Goal: Task Accomplishment & Management: Manage account settings

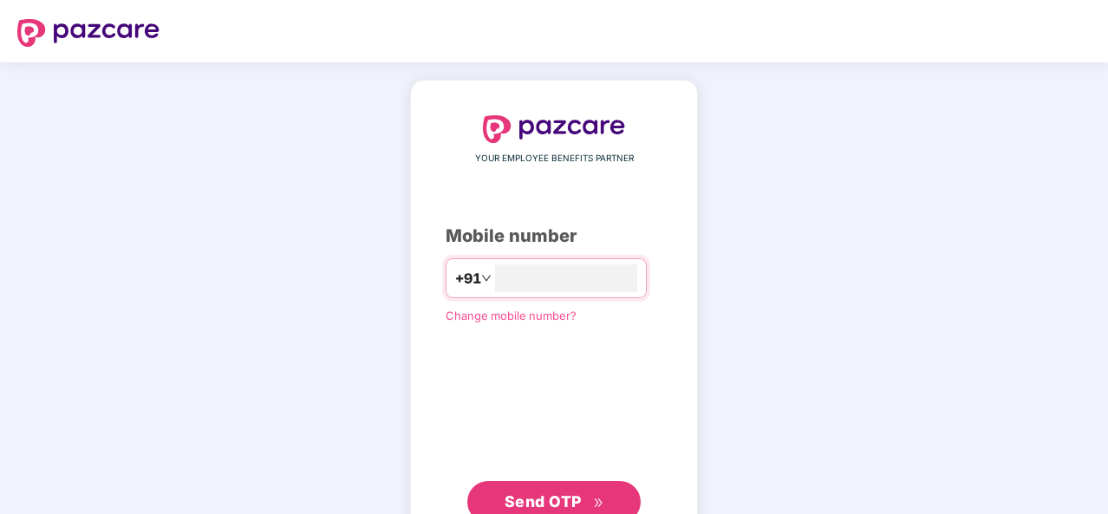
type input "**********"
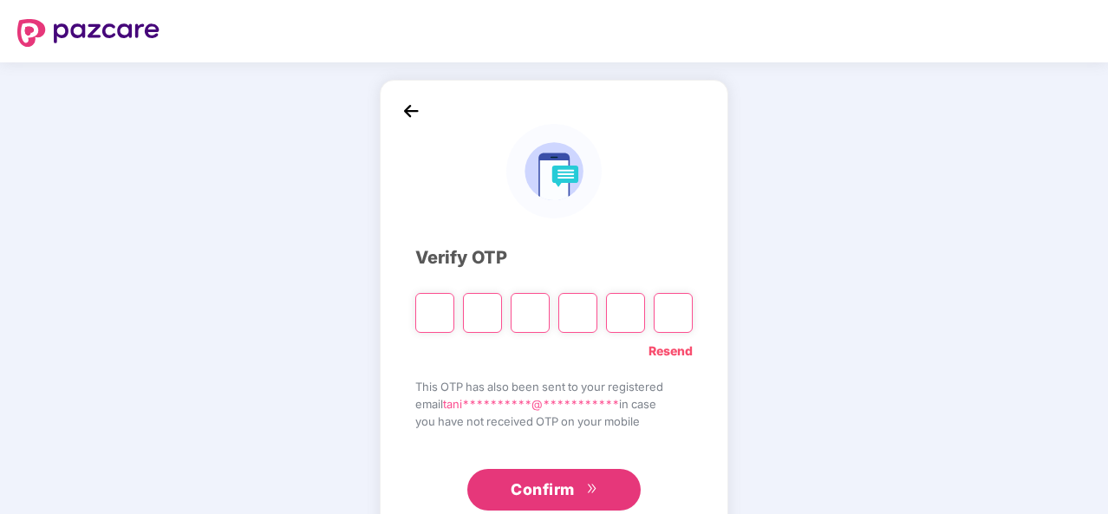
type input "*"
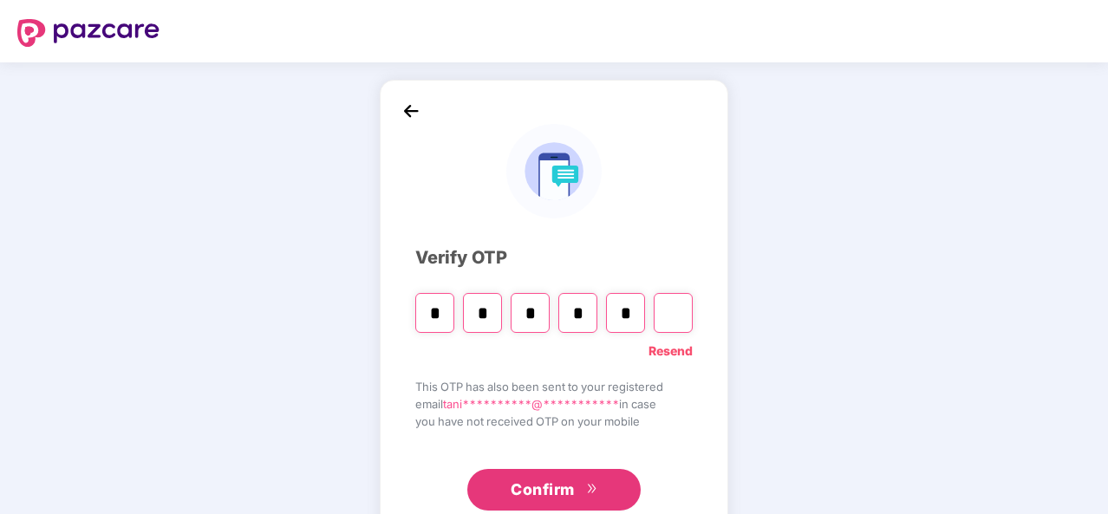
type input "*"
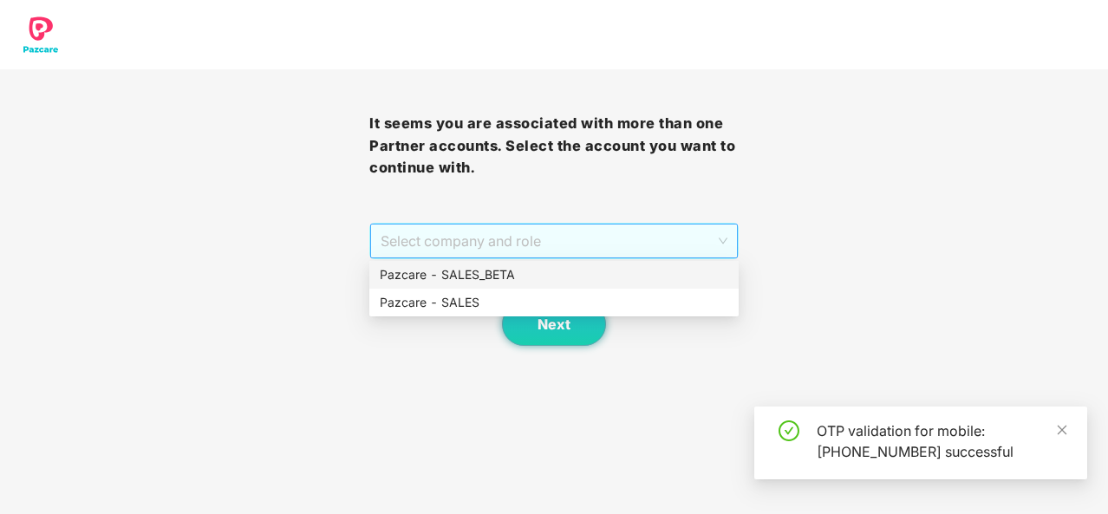
click at [659, 254] on span "Select company and role" at bounding box center [554, 241] width 347 height 33
click at [567, 268] on div "Pazcare - SALES_BETA" at bounding box center [554, 274] width 348 height 19
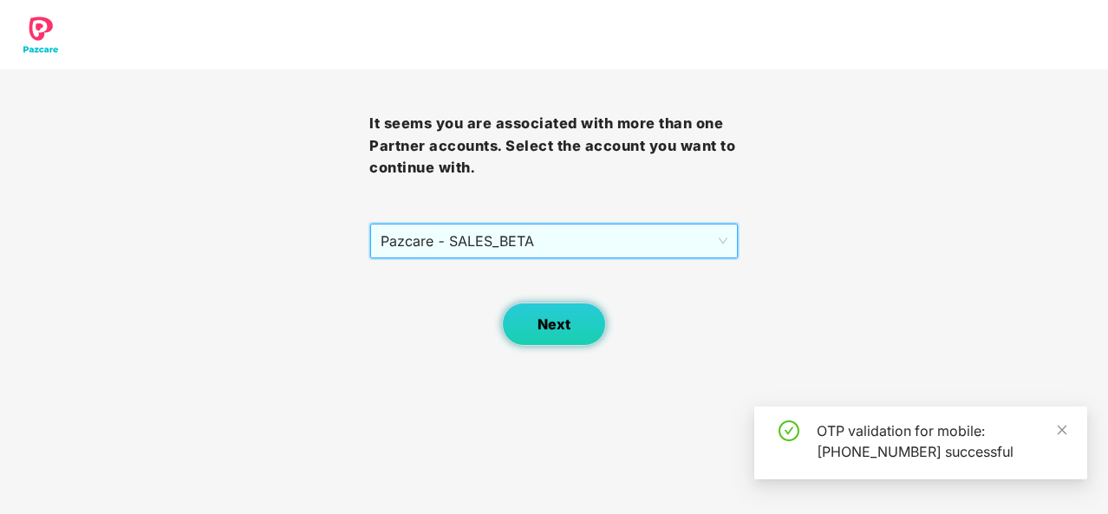
click at [534, 310] on button "Next" at bounding box center [554, 324] width 104 height 43
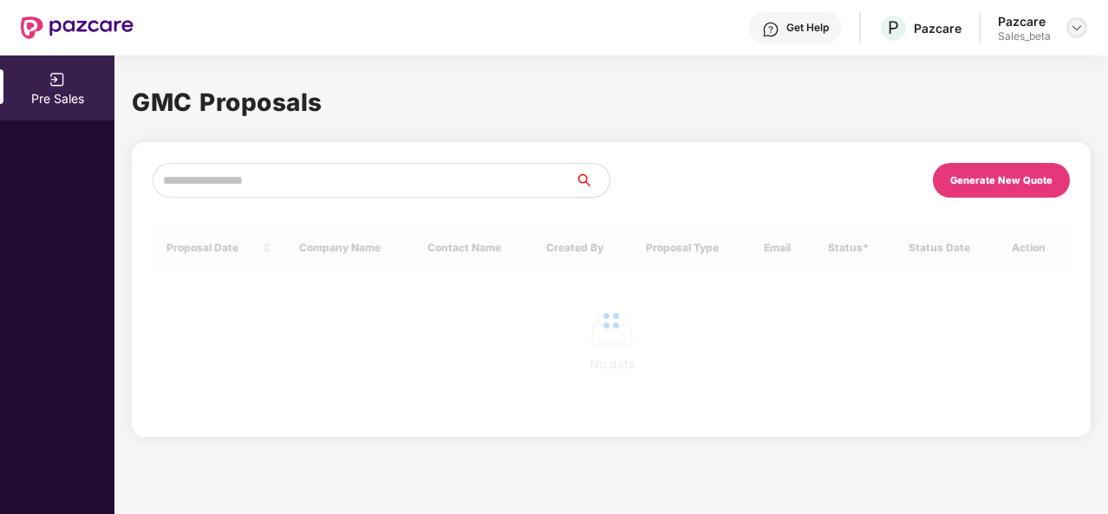
click at [1080, 25] on img at bounding box center [1077, 28] width 14 height 14
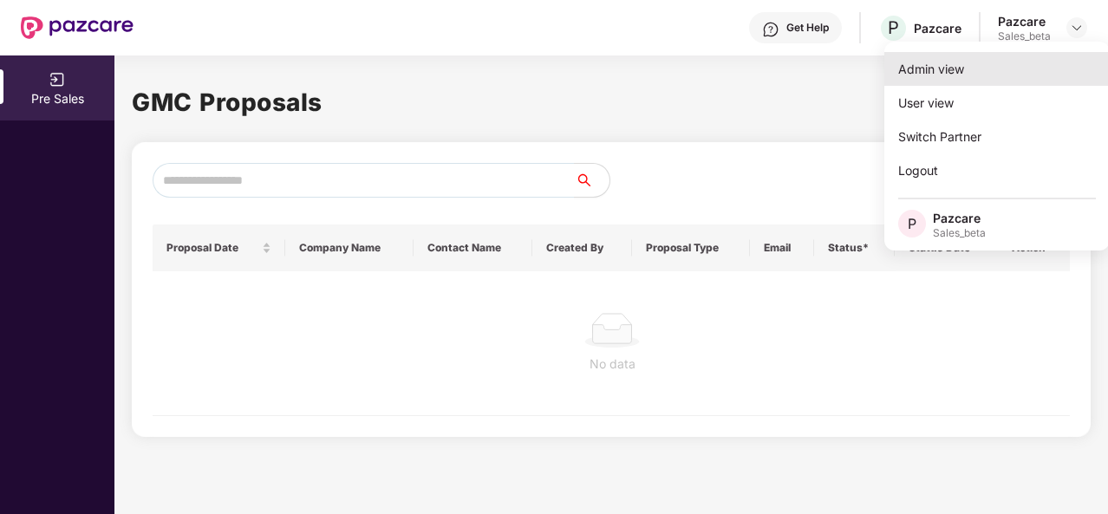
click at [976, 75] on div "Admin view" at bounding box center [996, 69] width 225 height 34
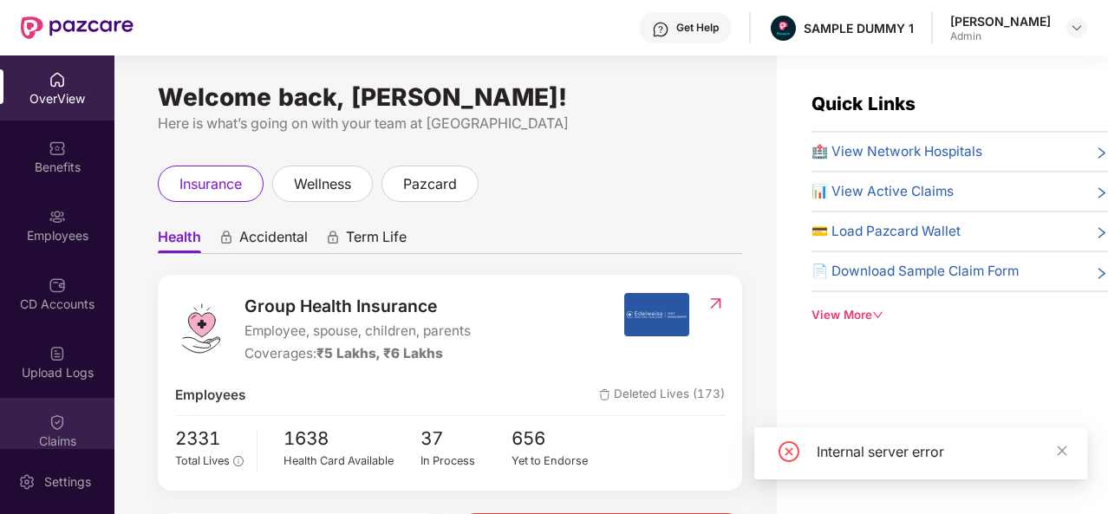
click at [66, 436] on div "Claims" at bounding box center [57, 441] width 114 height 17
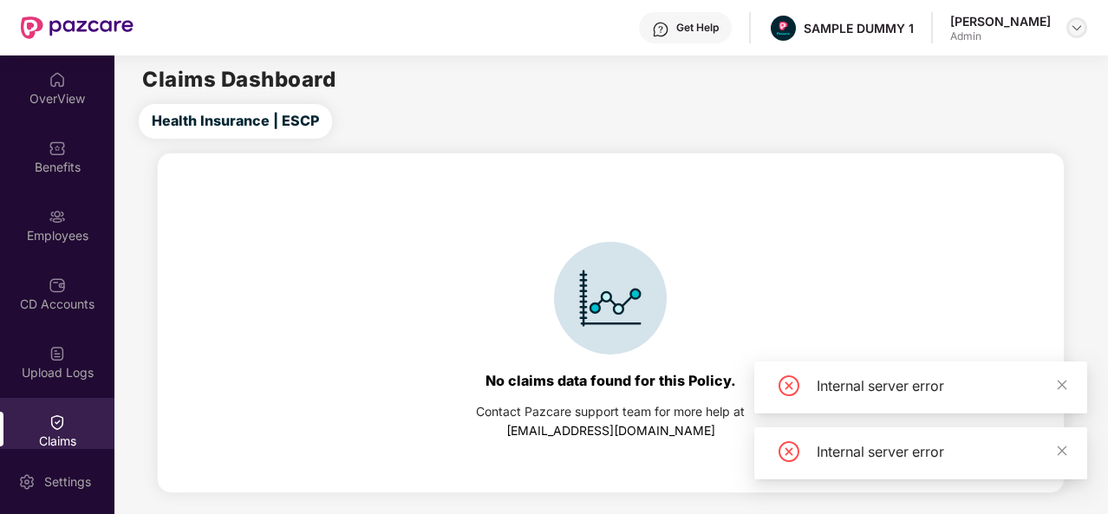
click at [1080, 29] on img at bounding box center [1077, 28] width 14 height 14
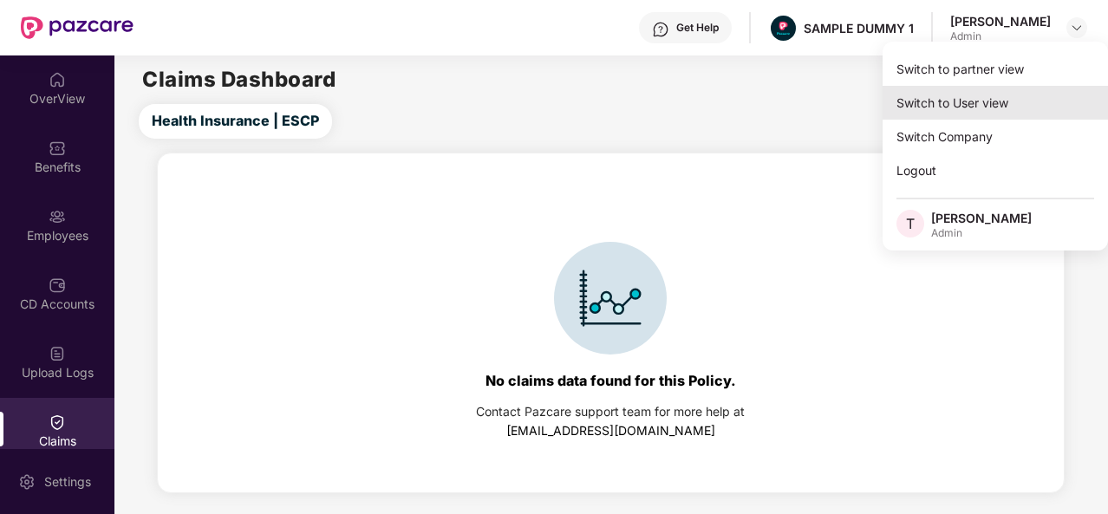
click at [1032, 94] on div "Switch to User view" at bounding box center [994, 103] width 225 height 34
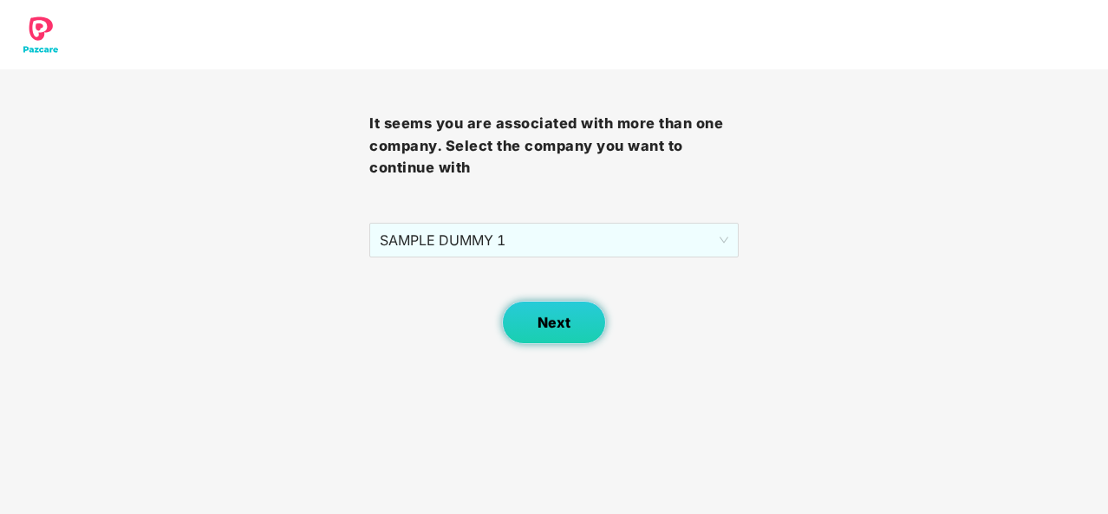
click at [565, 315] on span "Next" at bounding box center [553, 323] width 33 height 16
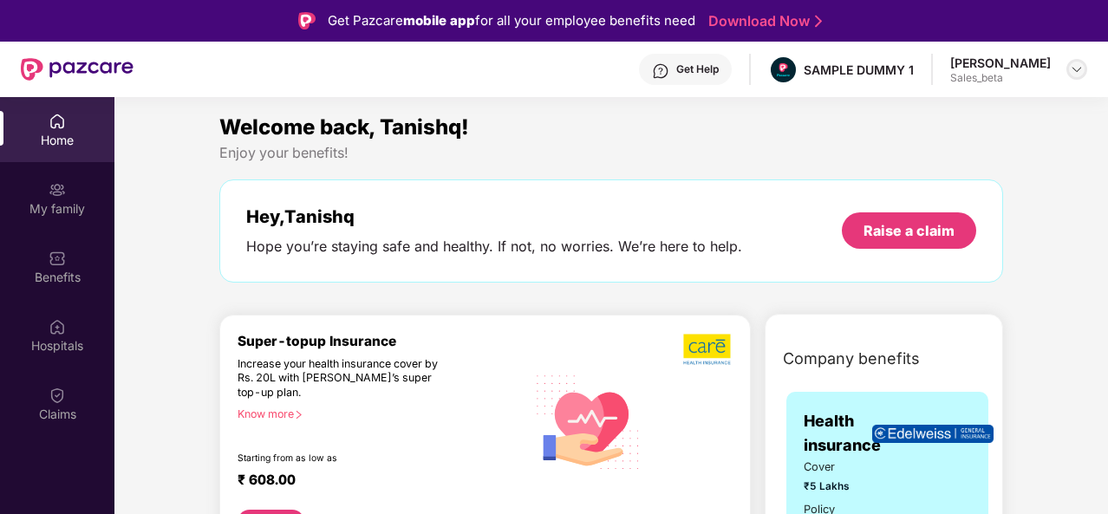
click at [1076, 72] on img at bounding box center [1077, 69] width 14 height 14
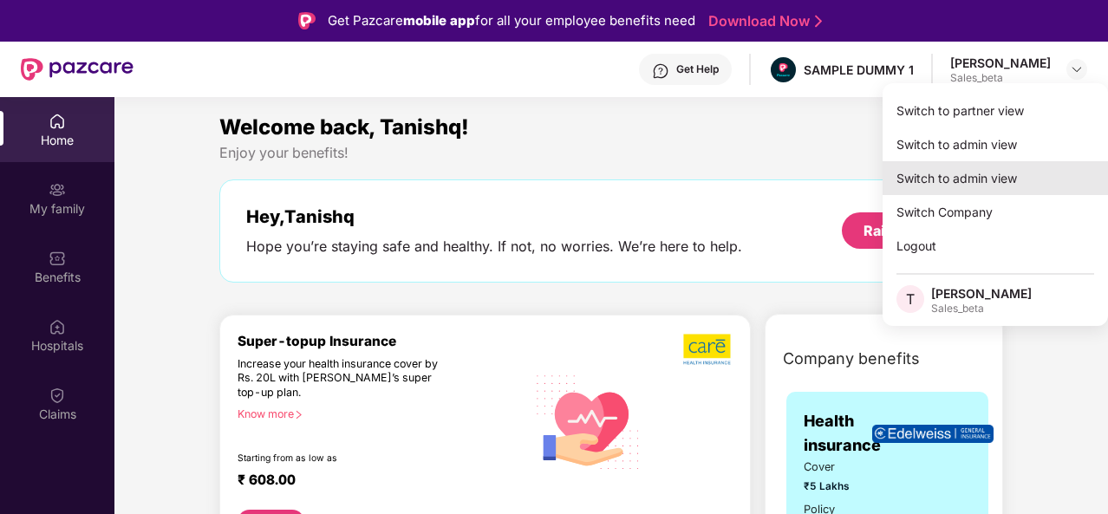
click at [1012, 180] on div "Switch to admin view" at bounding box center [994, 178] width 225 height 34
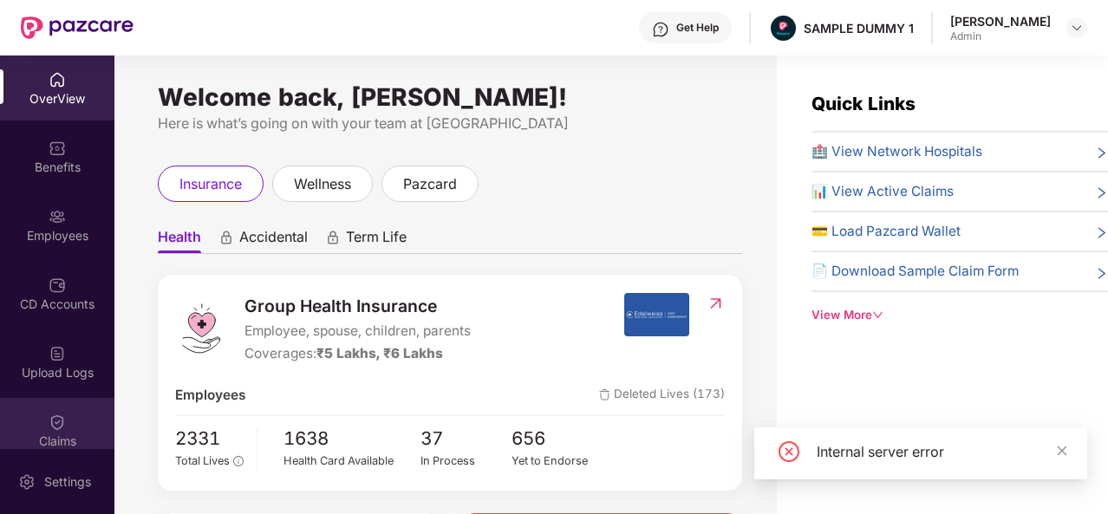
click at [49, 426] on img at bounding box center [57, 421] width 17 height 17
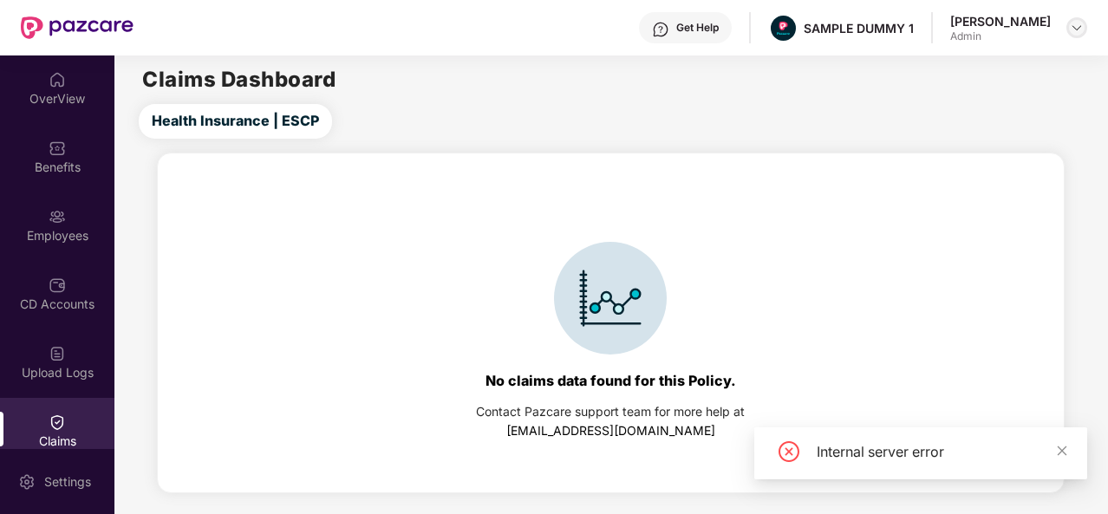
click at [1077, 25] on img at bounding box center [1077, 28] width 14 height 14
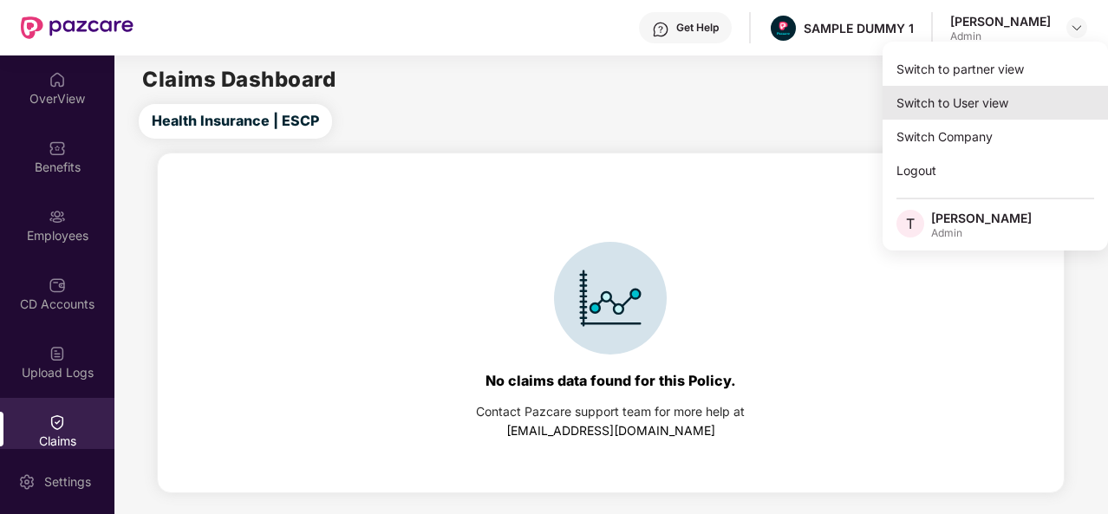
click at [1043, 97] on div "Switch to User view" at bounding box center [994, 103] width 225 height 34
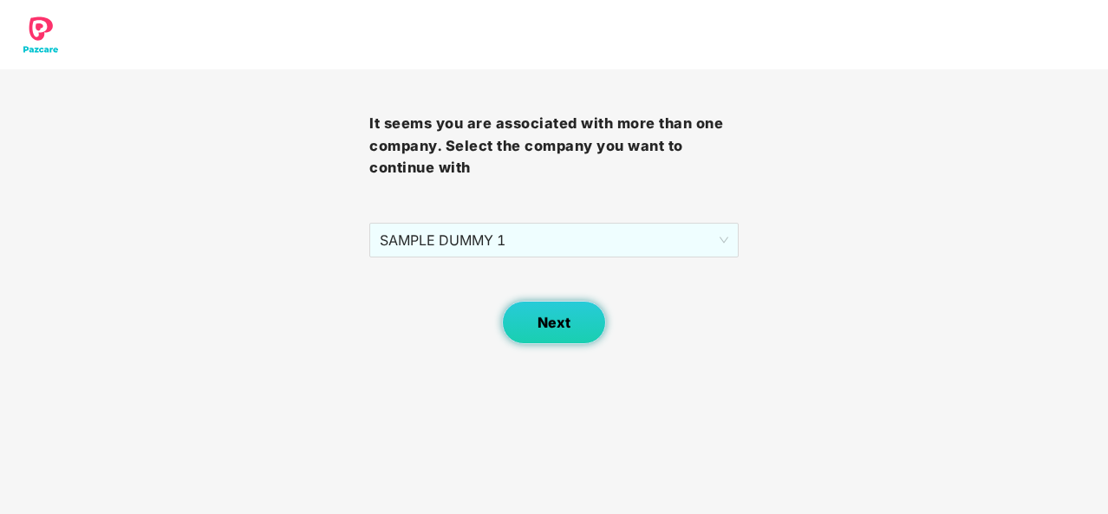
click at [557, 337] on button "Next" at bounding box center [554, 322] width 104 height 43
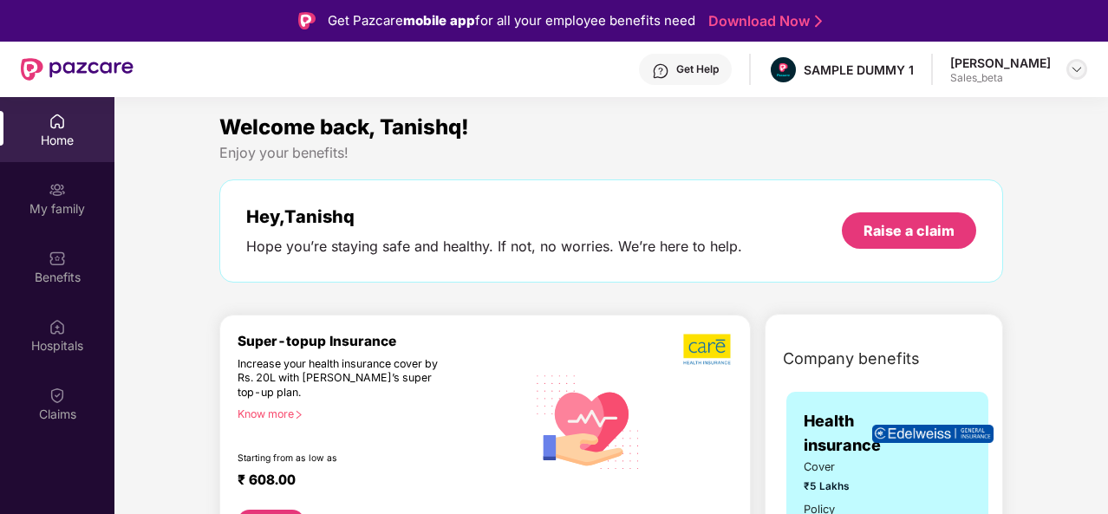
click at [1078, 62] on div at bounding box center [1076, 69] width 21 height 21
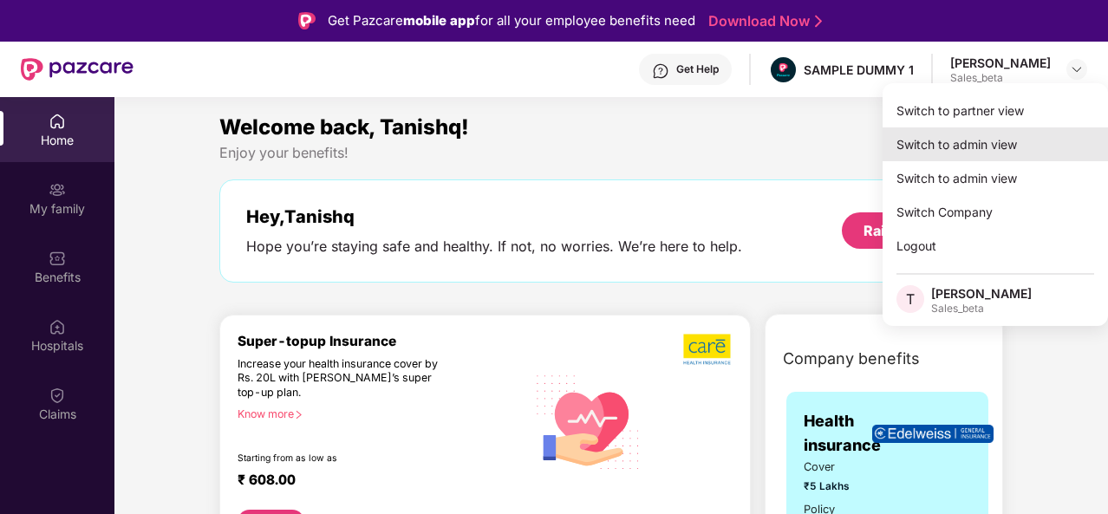
click at [991, 150] on div "Switch to admin view" at bounding box center [994, 144] width 225 height 34
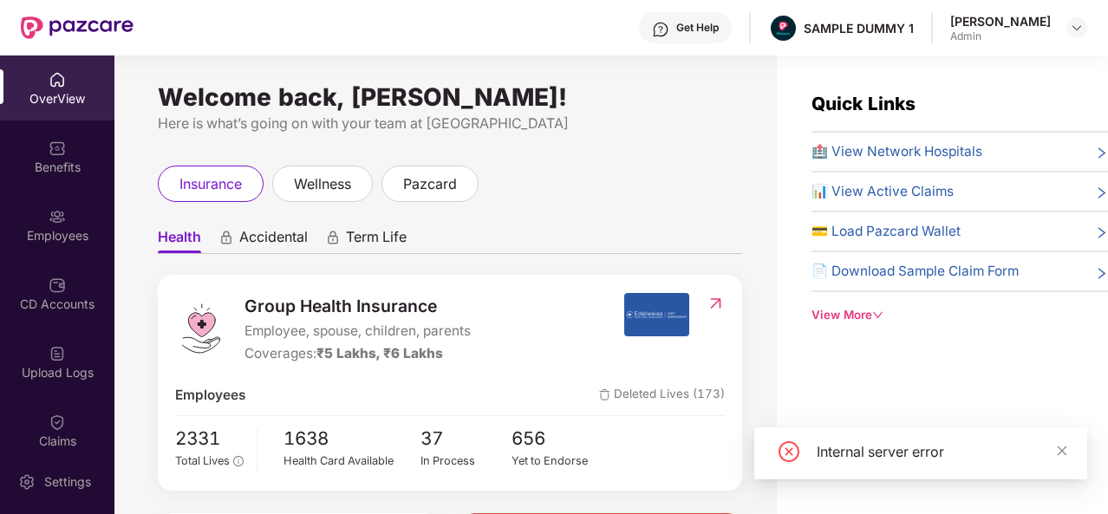
click at [53, 436] on div "Claims" at bounding box center [57, 441] width 114 height 17
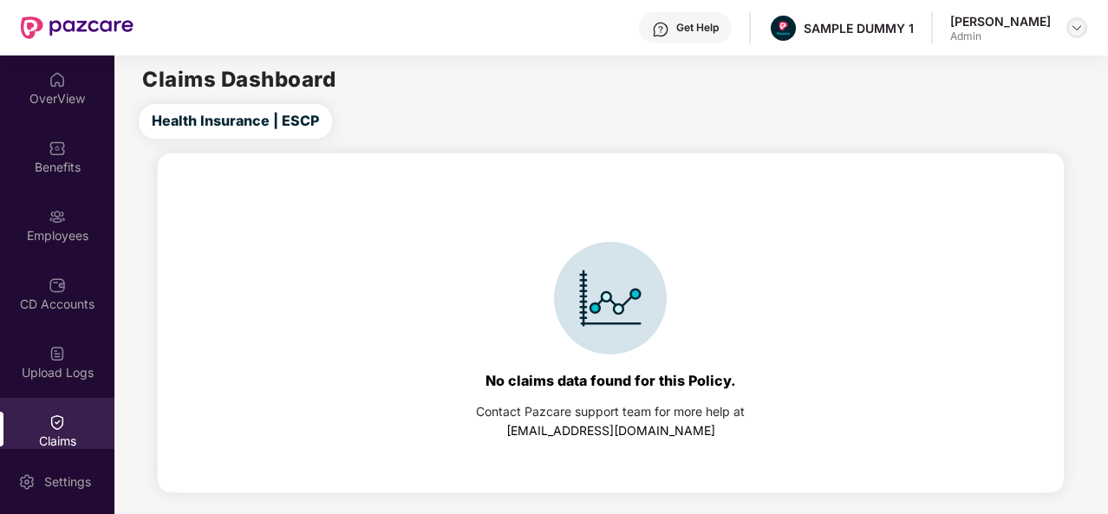
click at [1078, 24] on img at bounding box center [1077, 28] width 14 height 14
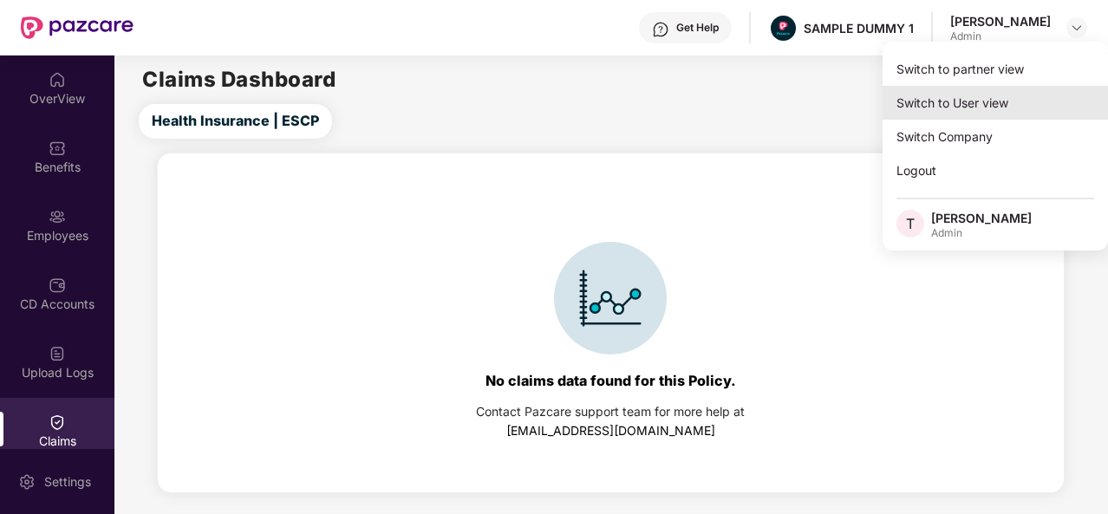
click at [997, 100] on div "Switch to User view" at bounding box center [994, 103] width 225 height 34
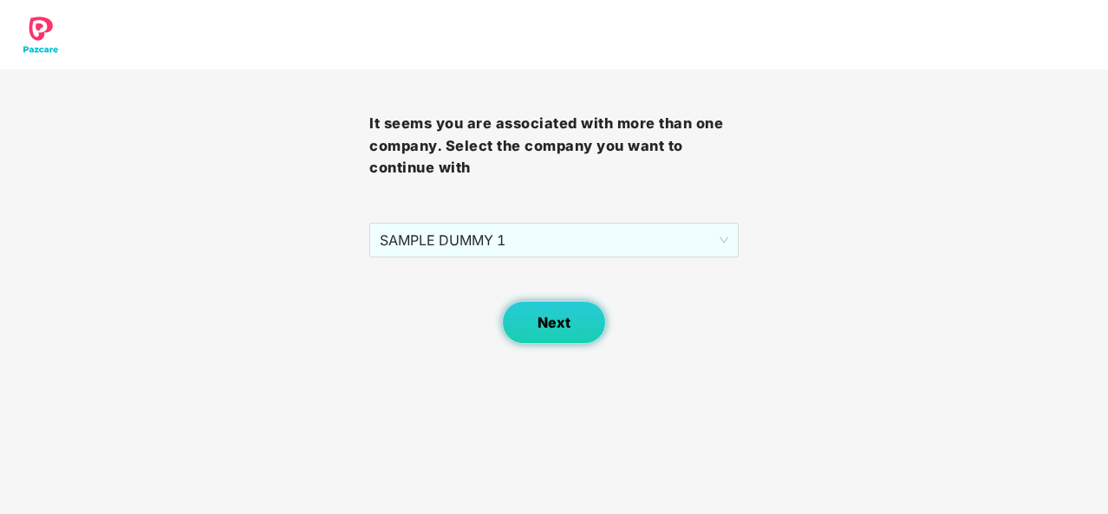
click at [546, 320] on span "Next" at bounding box center [553, 323] width 33 height 16
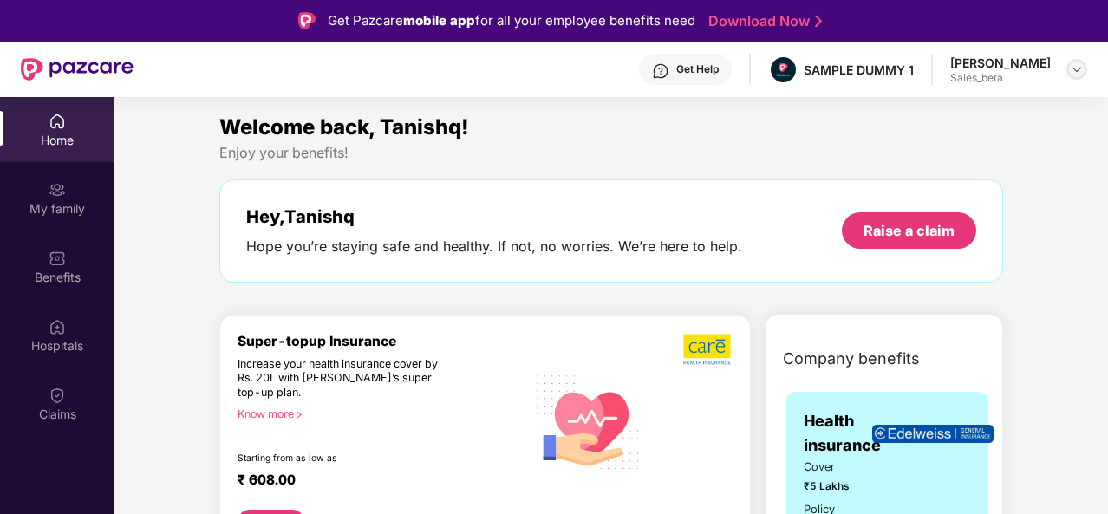
click at [1070, 64] on img at bounding box center [1077, 69] width 14 height 14
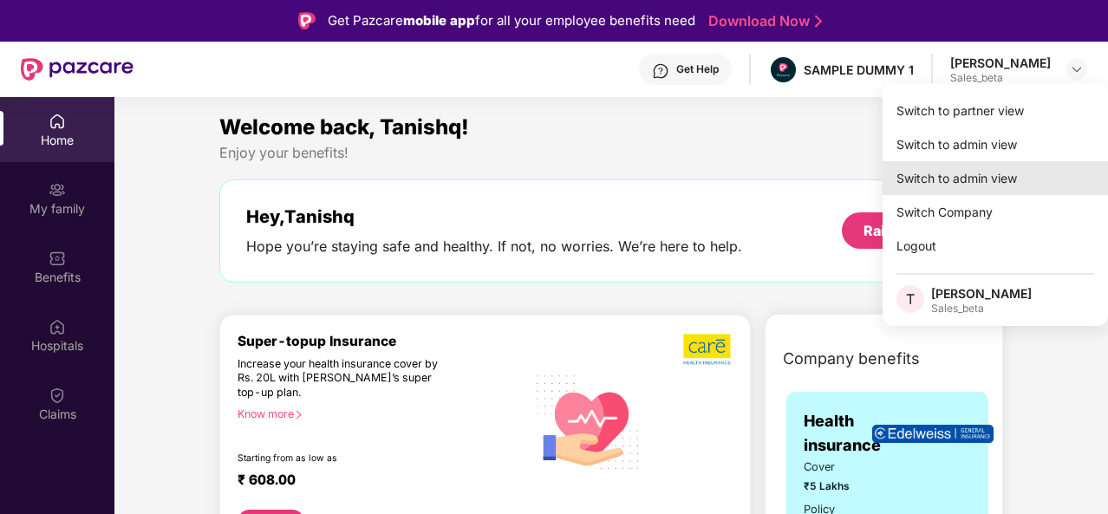
click at [997, 173] on div "Switch to admin view" at bounding box center [994, 178] width 225 height 34
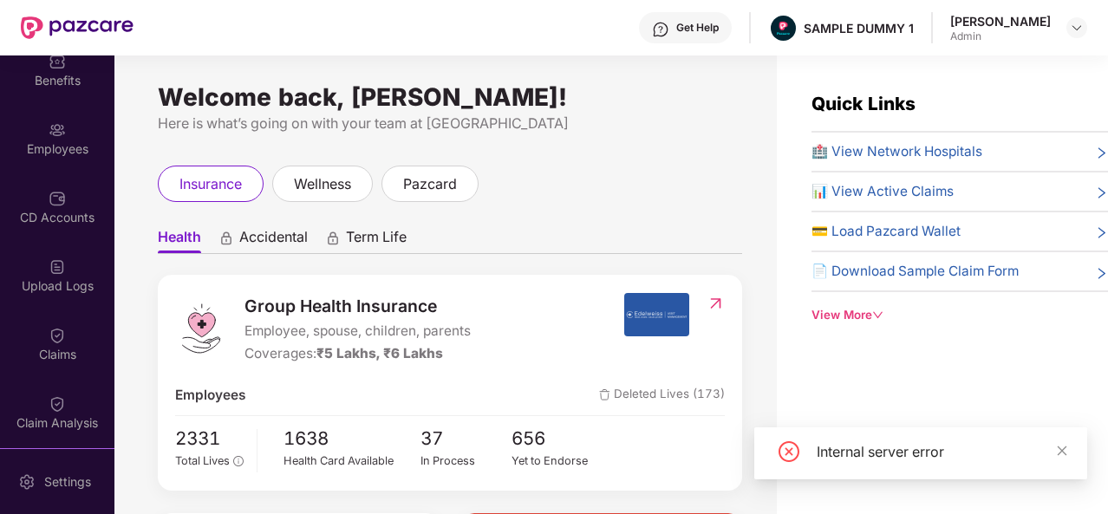
scroll to position [88, 0]
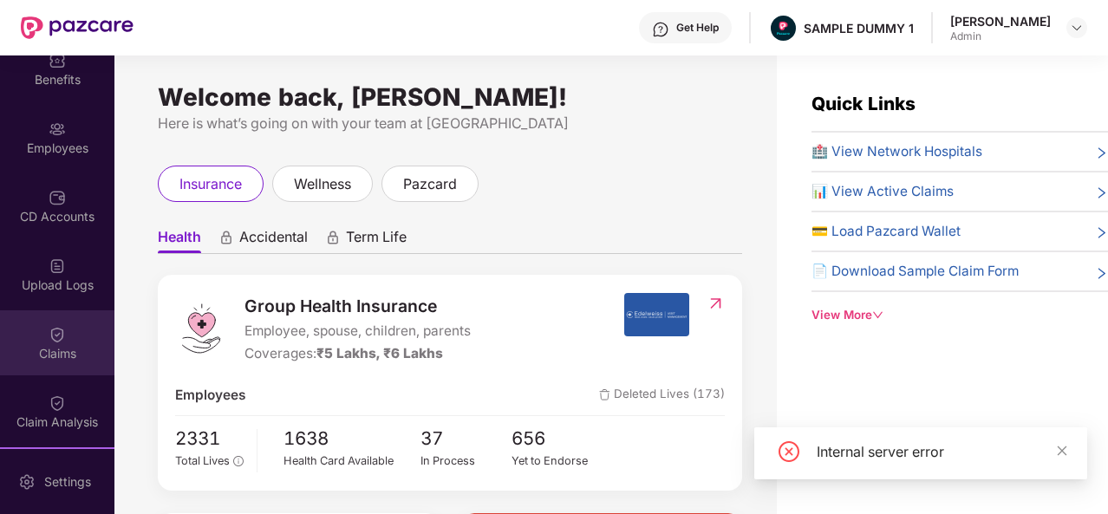
click at [57, 361] on div "Claims" at bounding box center [57, 342] width 114 height 65
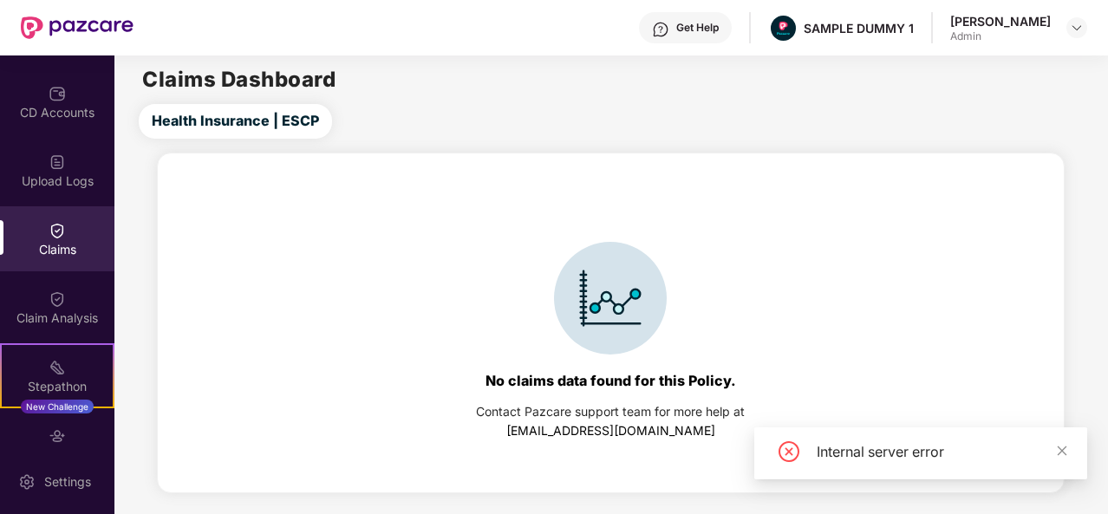
scroll to position [211, 0]
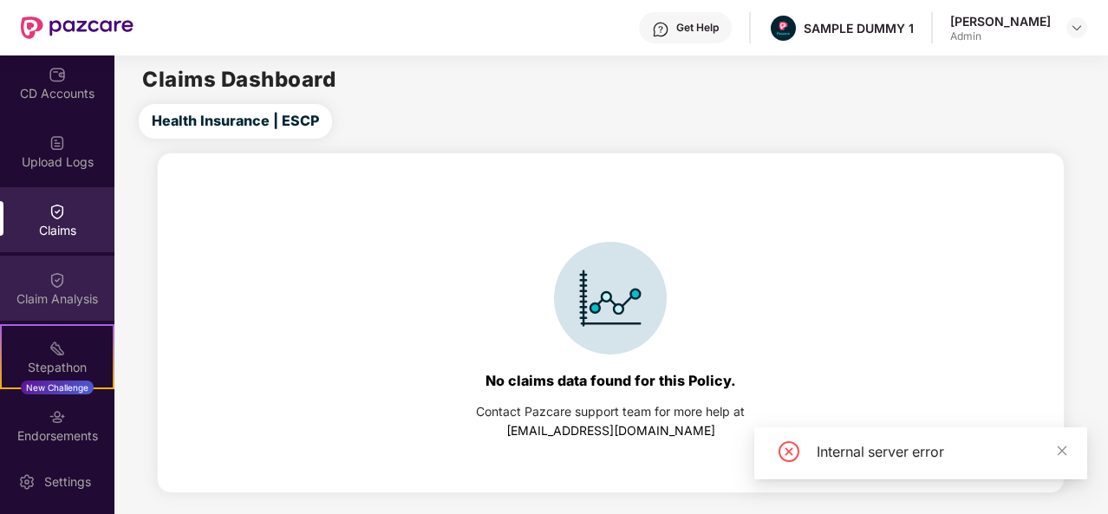
click at [56, 300] on div "Claim Analysis" at bounding box center [57, 298] width 114 height 17
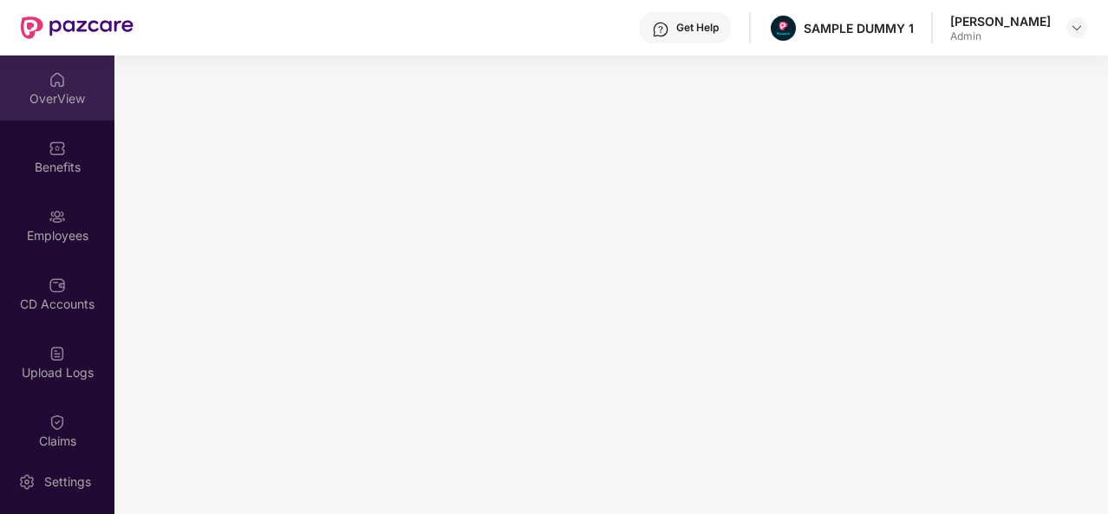
click at [38, 92] on div "OverView" at bounding box center [57, 98] width 114 height 17
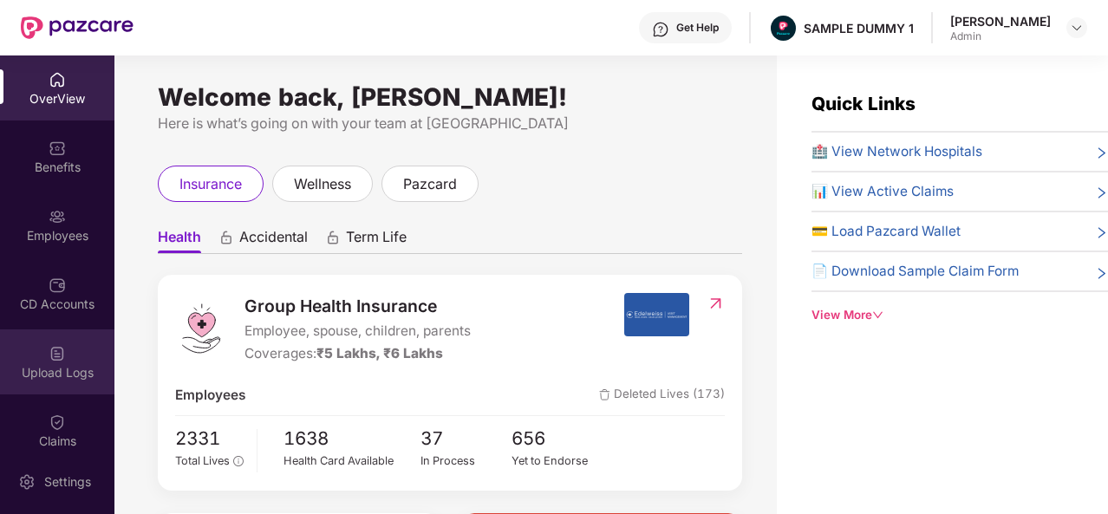
click at [81, 381] on div "Upload Logs" at bounding box center [57, 372] width 114 height 17
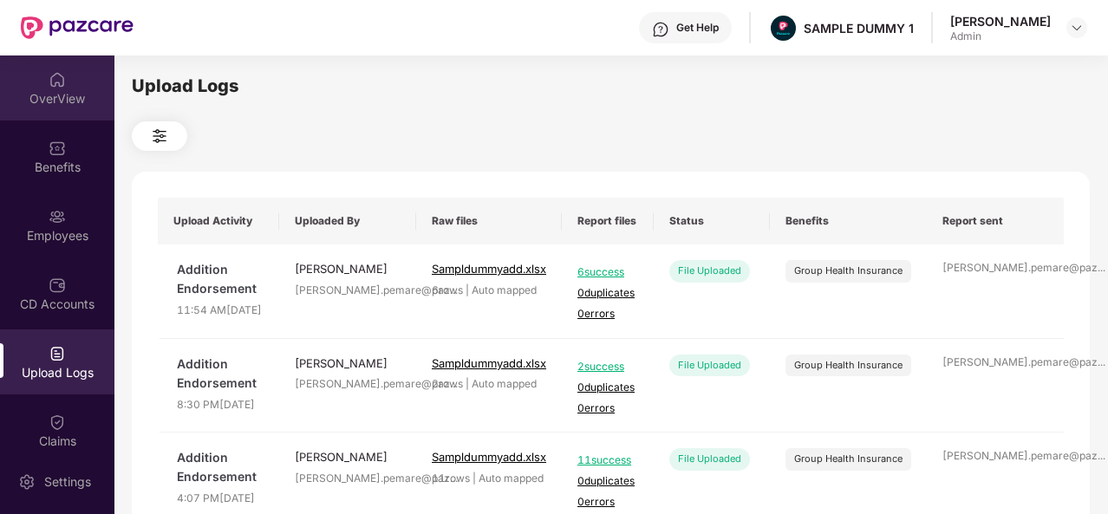
click at [61, 114] on div "OverView" at bounding box center [57, 87] width 114 height 65
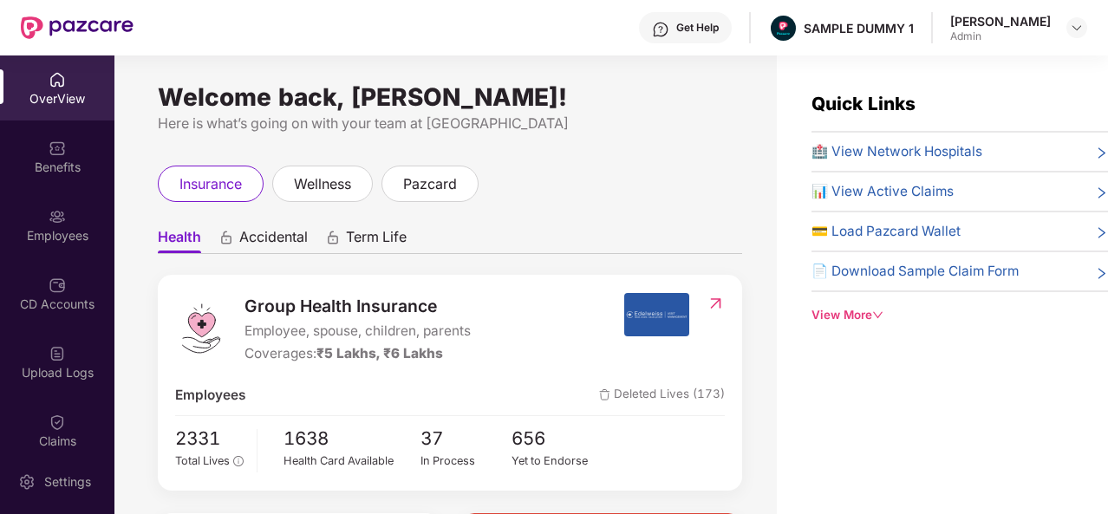
click at [716, 34] on div "Get Help" at bounding box center [697, 28] width 42 height 14
click at [484, 155] on div "Welcome back, [PERSON_NAME]! Here is what’s going on with your team at Pazcare …" at bounding box center [445, 294] width 662 height 479
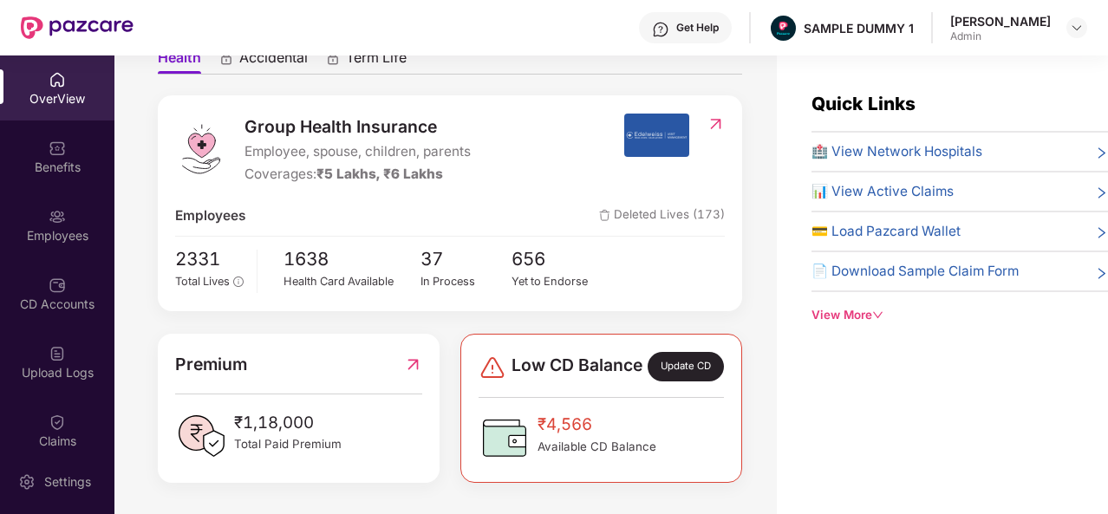
scroll to position [55, 0]
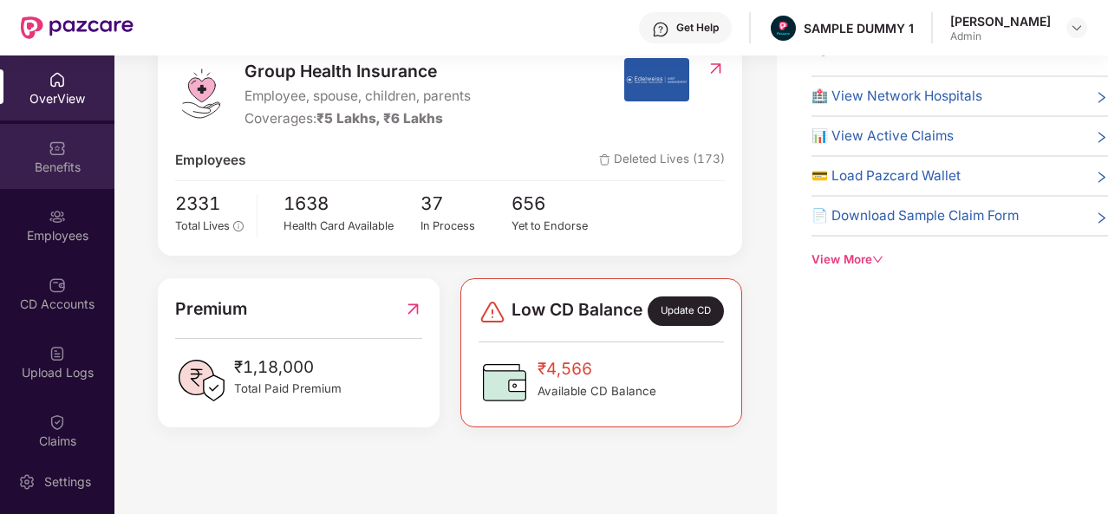
click at [36, 140] on div "Benefits" at bounding box center [57, 156] width 114 height 65
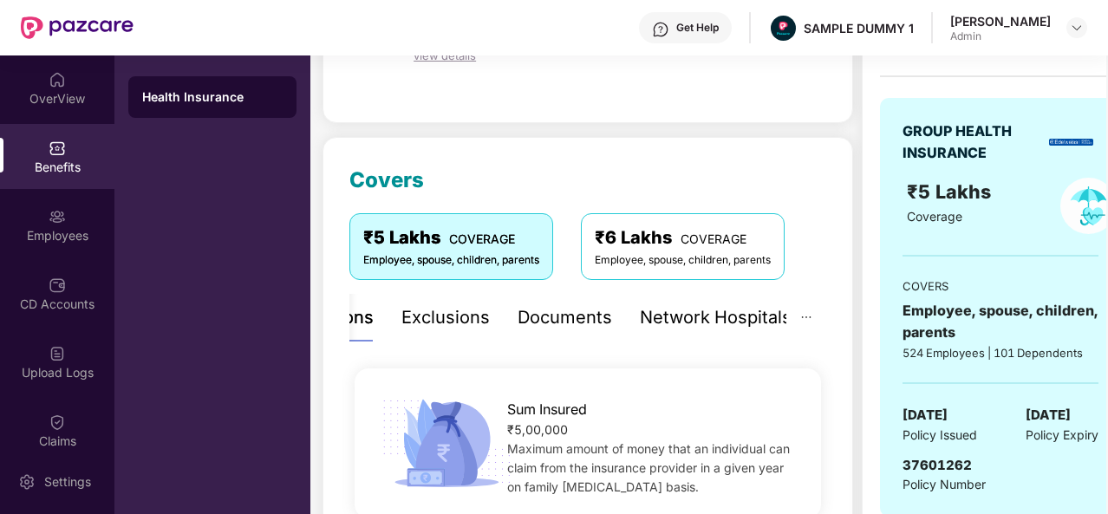
scroll to position [118, 0]
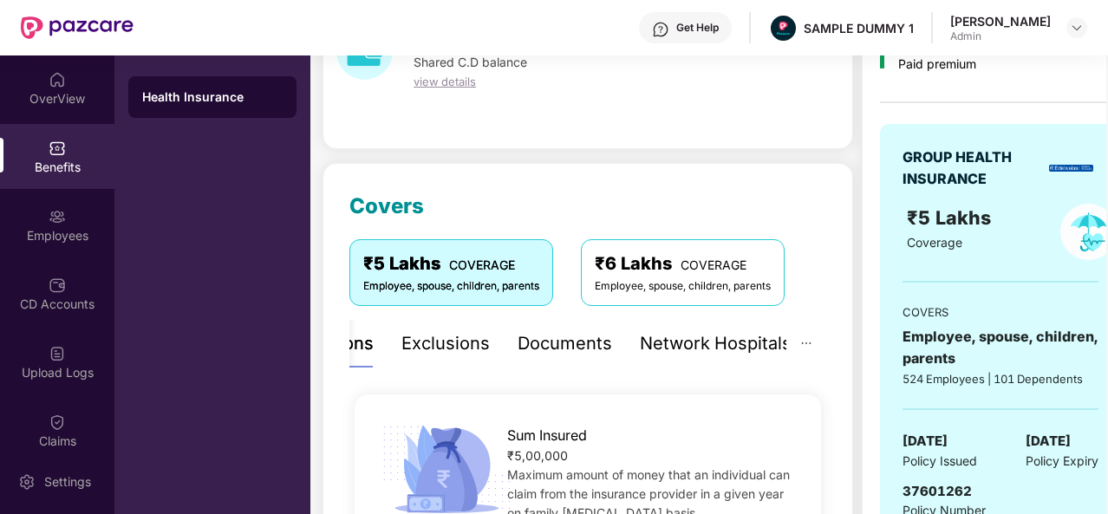
click at [425, 346] on div "Exclusions" at bounding box center [445, 343] width 88 height 27
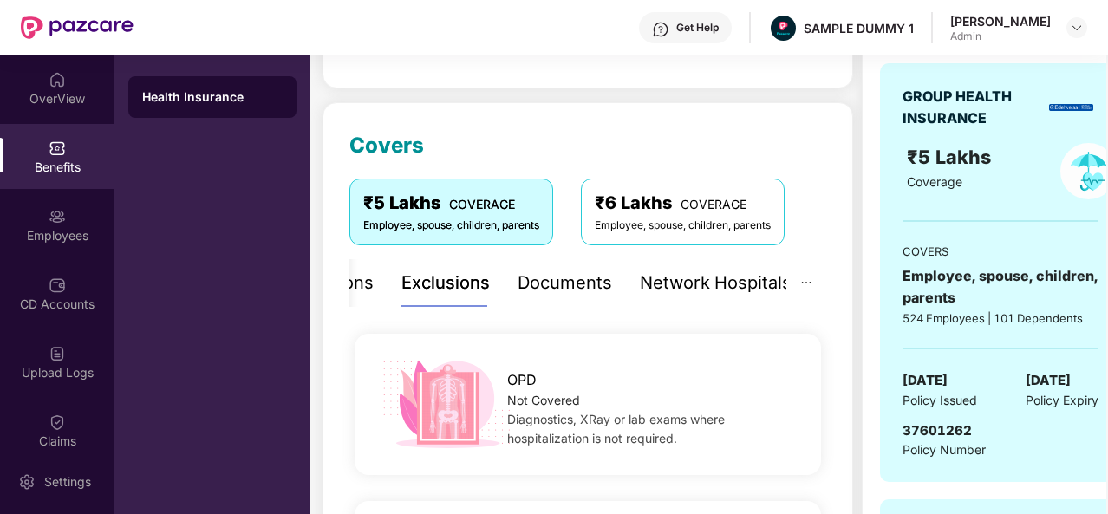
scroll to position [175, 0]
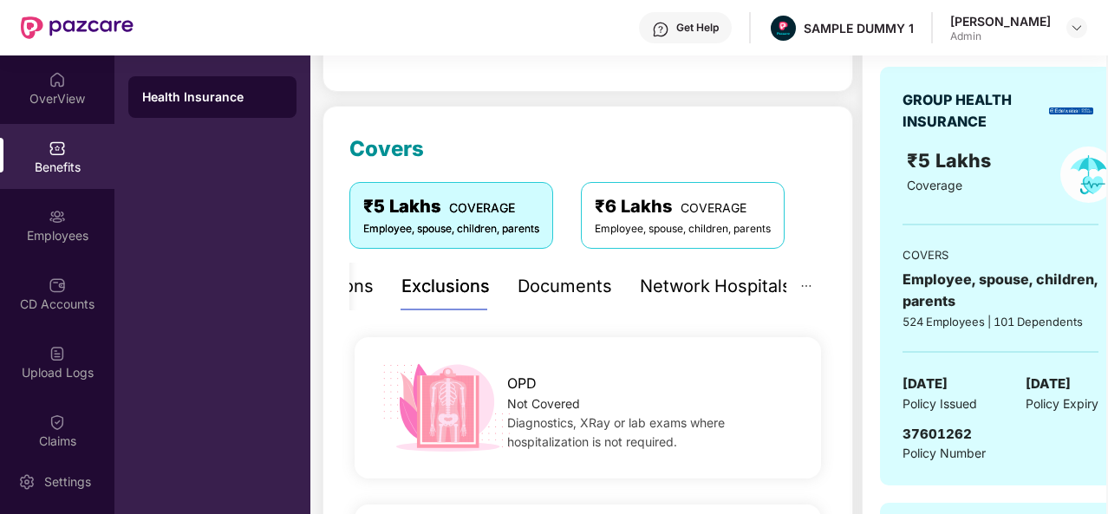
click at [554, 296] on div "Documents" at bounding box center [565, 286] width 94 height 27
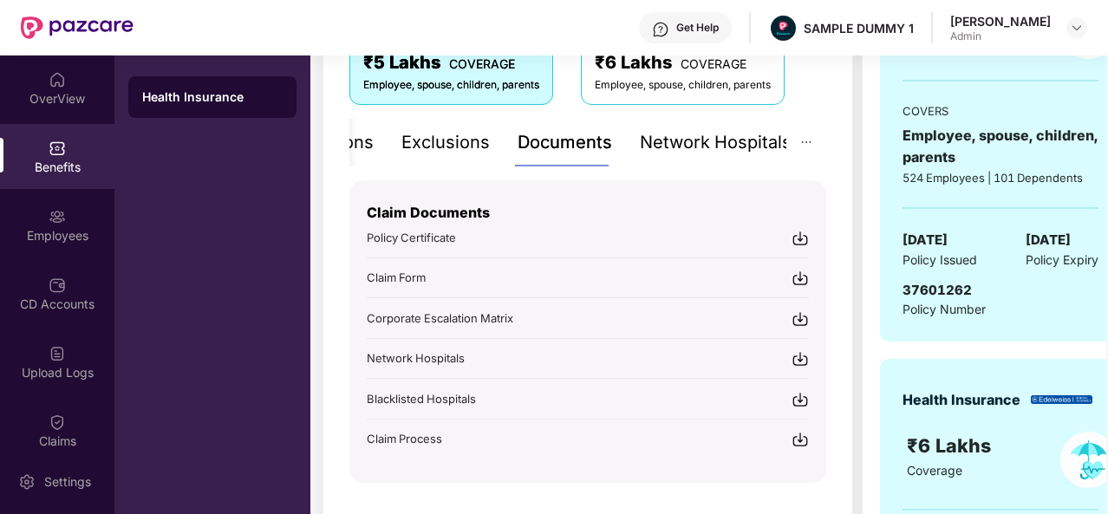
scroll to position [324, 0]
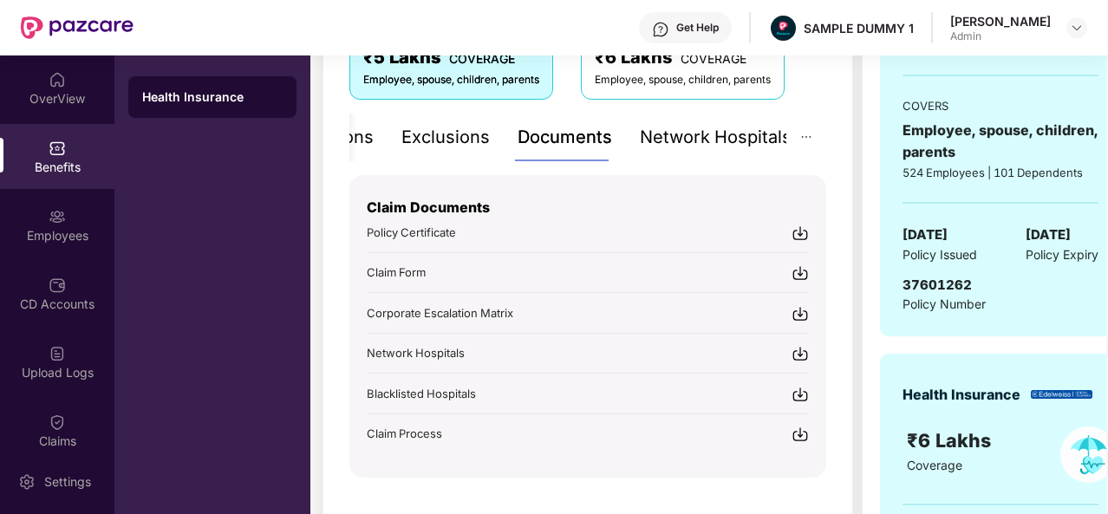
click at [693, 141] on div "Network Hospitals" at bounding box center [716, 137] width 152 height 27
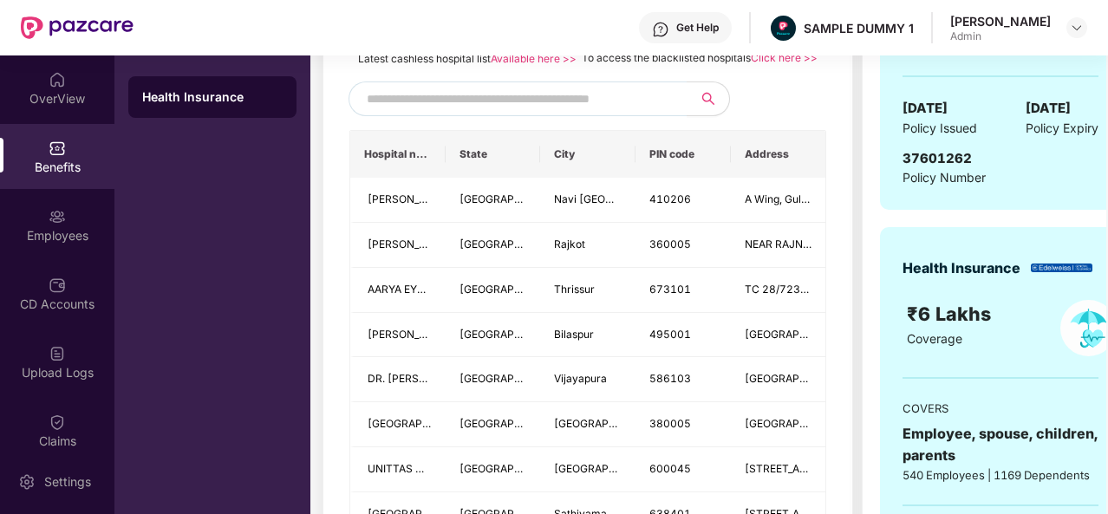
scroll to position [453, 0]
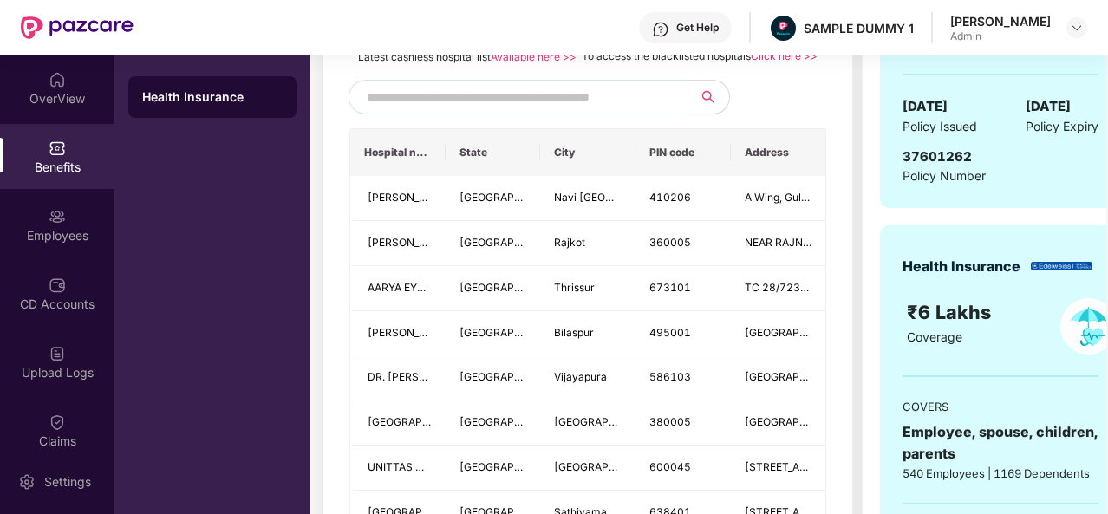
click at [536, 110] on input "text" at bounding box center [515, 97] width 296 height 26
type input "******"
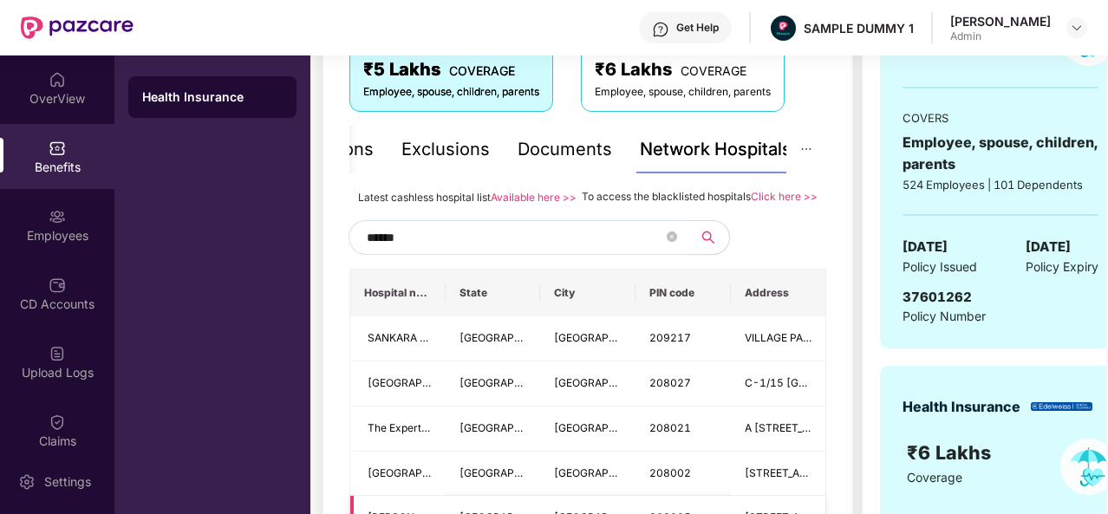
scroll to position [342, 0]
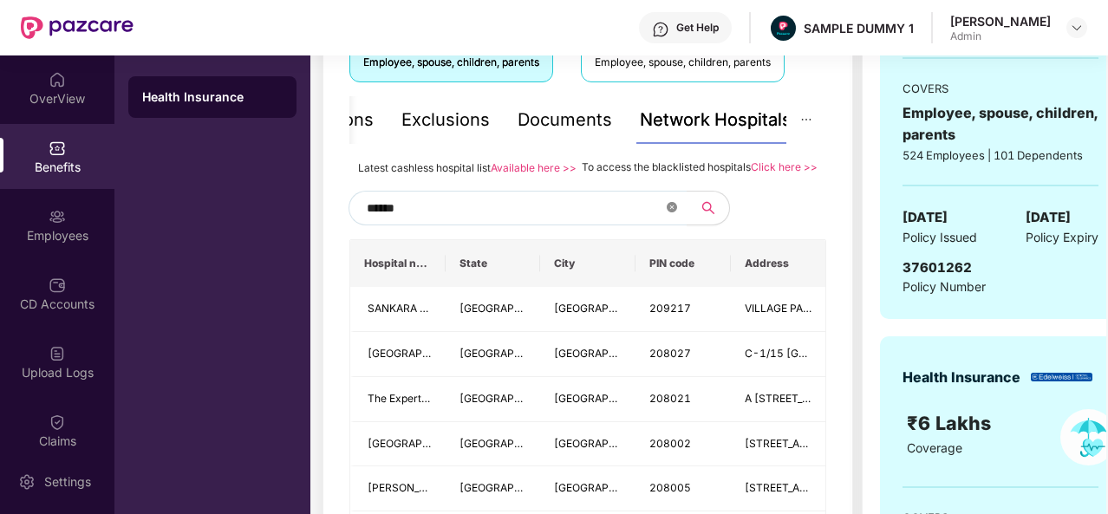
click at [675, 212] on icon "close-circle" at bounding box center [672, 207] width 10 height 10
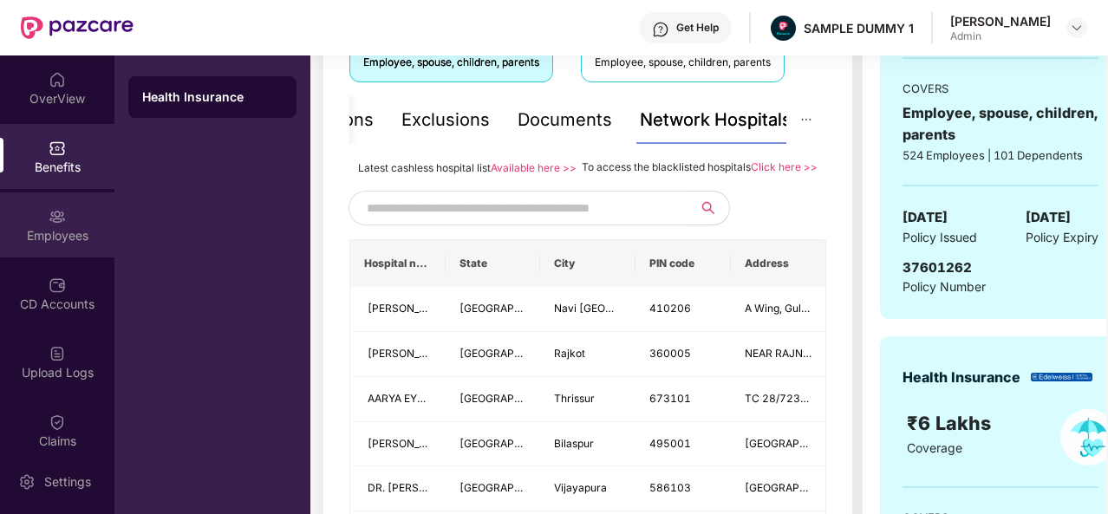
click at [83, 237] on div "Employees" at bounding box center [57, 235] width 114 height 17
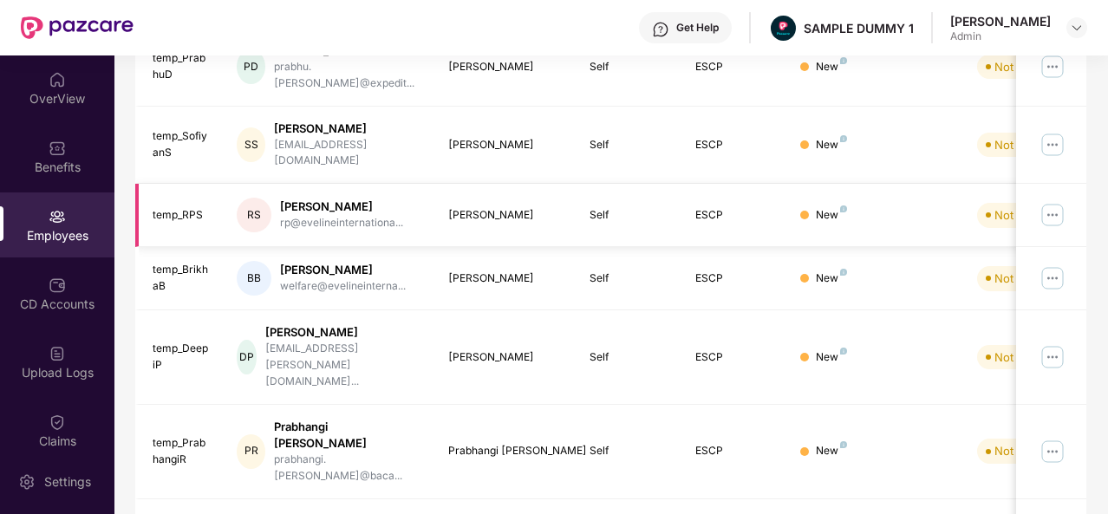
scroll to position [0, 0]
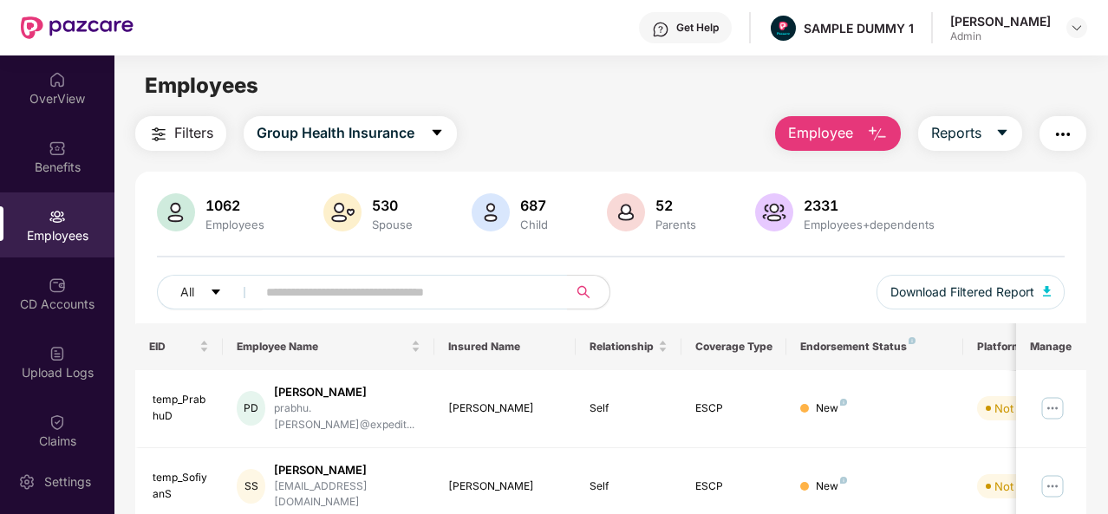
click at [841, 135] on span "Employee" at bounding box center [820, 133] width 65 height 22
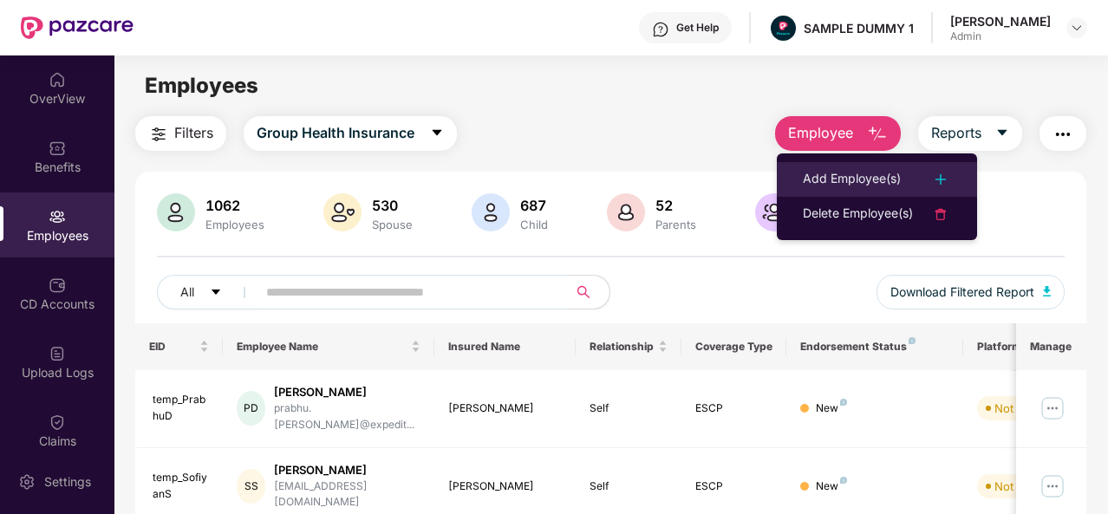
click at [865, 179] on div "Add Employee(s)" at bounding box center [852, 179] width 98 height 21
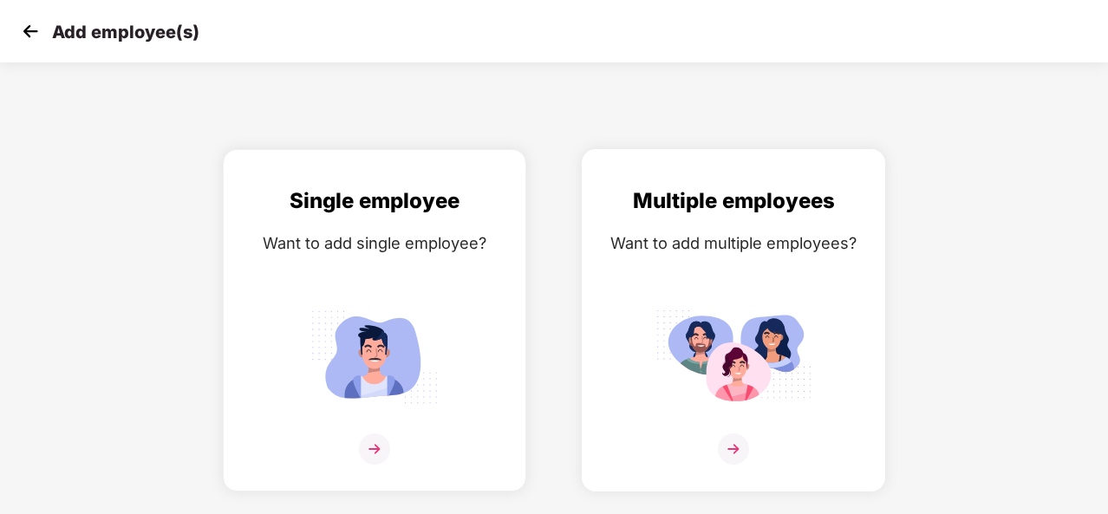
click at [730, 442] on img at bounding box center [733, 448] width 31 height 31
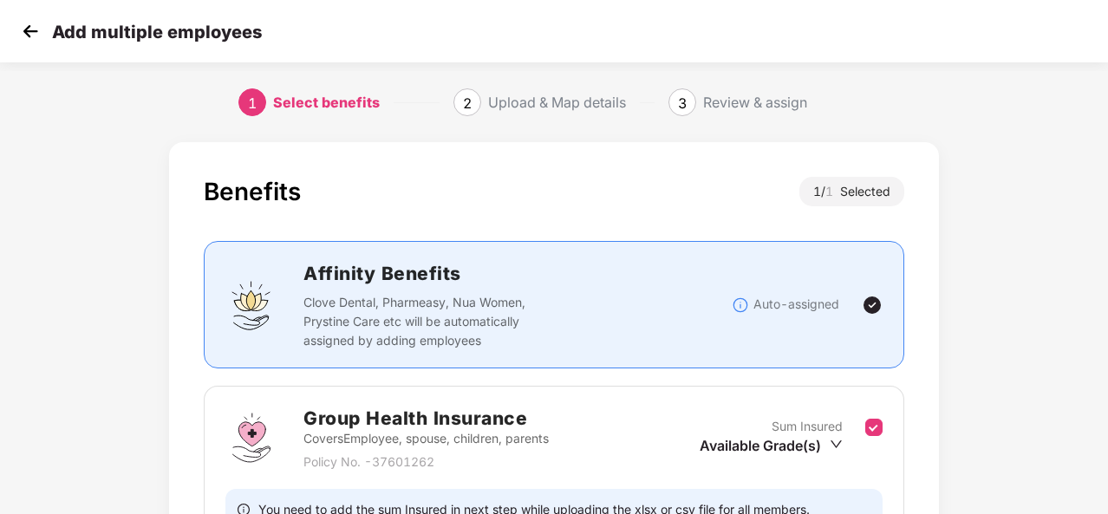
scroll to position [183, 0]
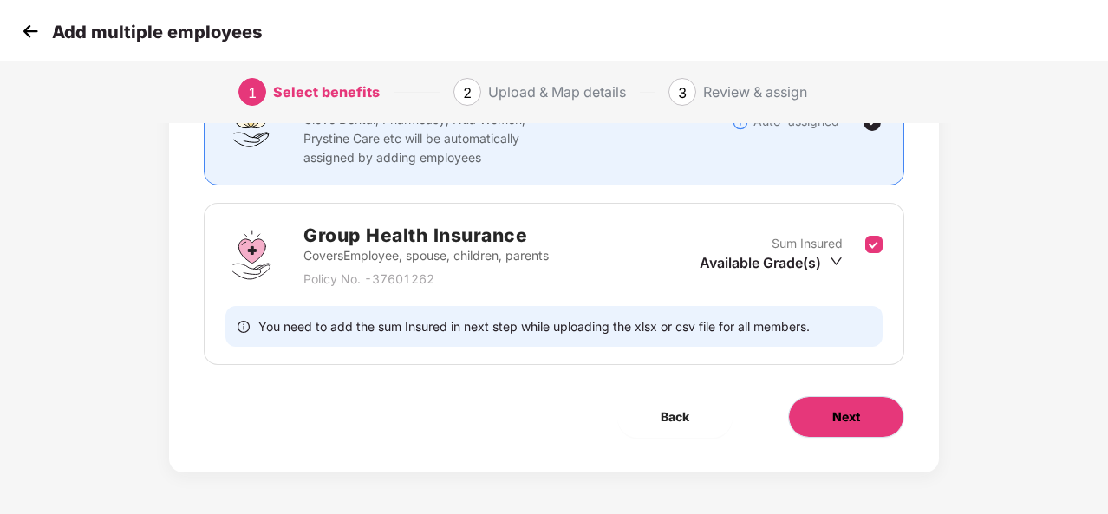
click at [870, 396] on button "Next" at bounding box center [846, 417] width 116 height 42
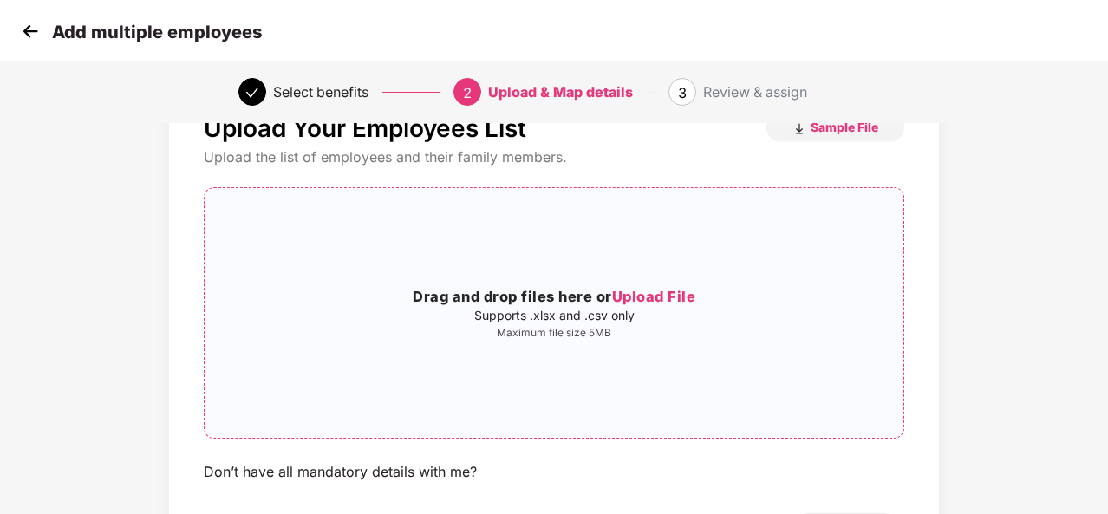
scroll to position [17, 0]
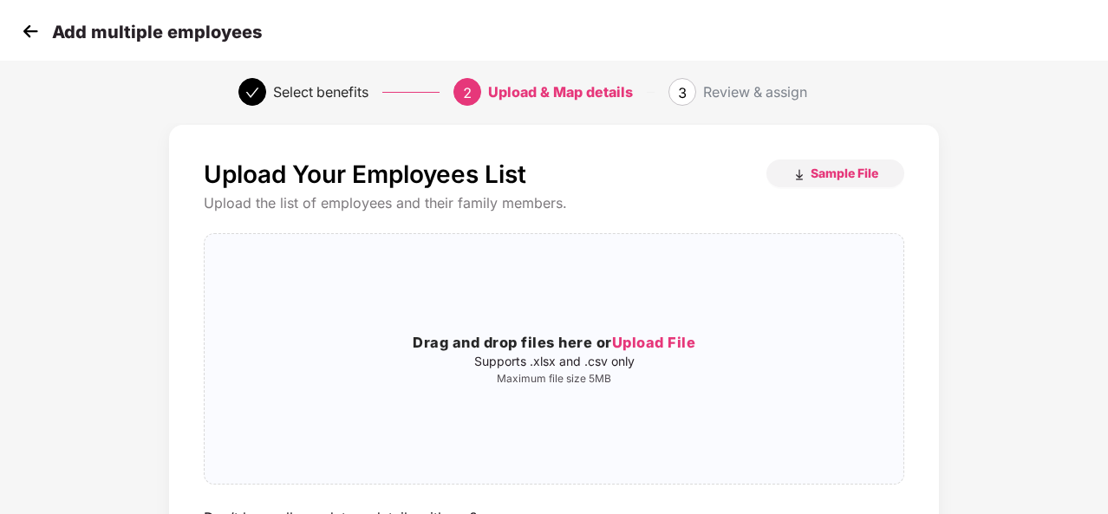
click at [34, 29] on img at bounding box center [30, 31] width 26 height 26
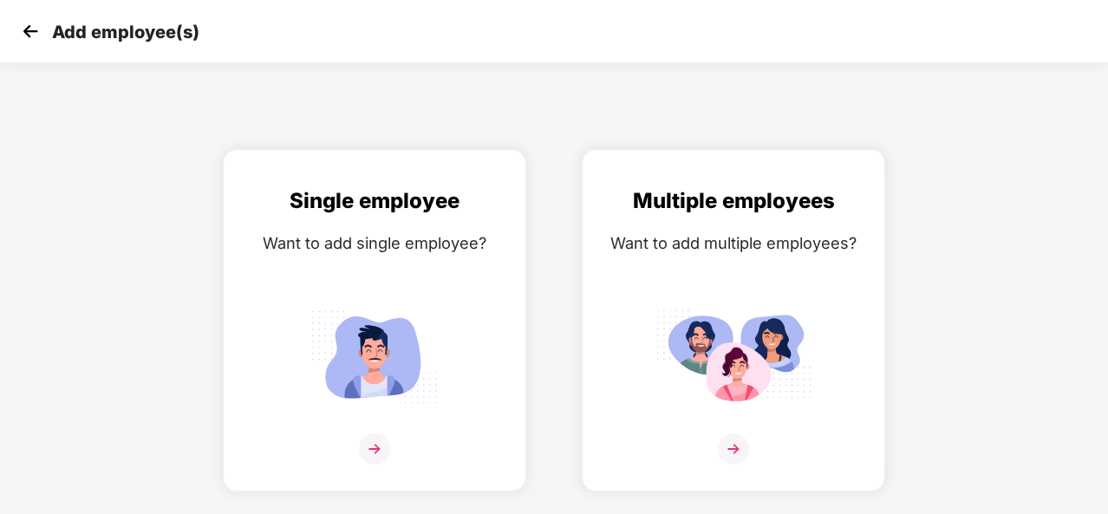
click at [34, 29] on img at bounding box center [30, 31] width 26 height 26
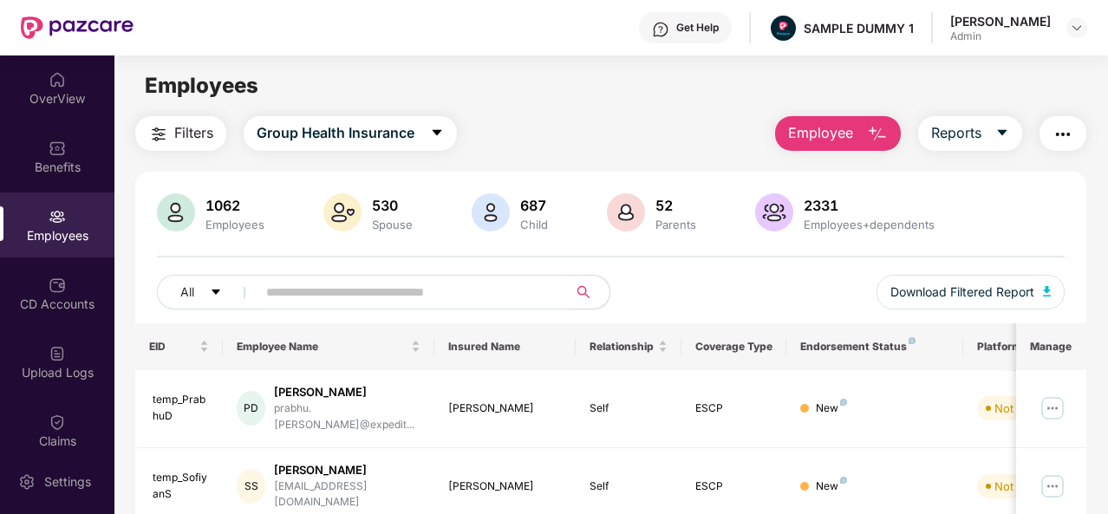
click at [804, 134] on span "Employee" at bounding box center [820, 133] width 65 height 22
click at [746, 285] on div "All Download Filtered Report" at bounding box center [611, 299] width 908 height 49
click at [1000, 127] on icon "caret-down" at bounding box center [1002, 133] width 14 height 14
click at [1073, 132] on img "button" at bounding box center [1062, 134] width 21 height 21
click at [726, 131] on div "Filters Group Health Insurance Employee Reports" at bounding box center [610, 133] width 951 height 35
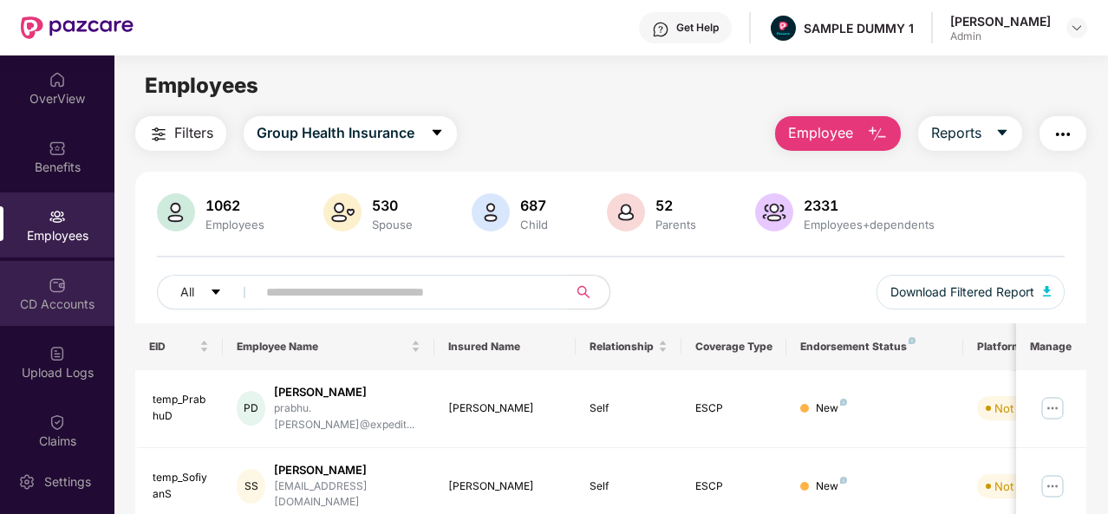
click at [64, 298] on div "CD Accounts" at bounding box center [57, 304] width 114 height 17
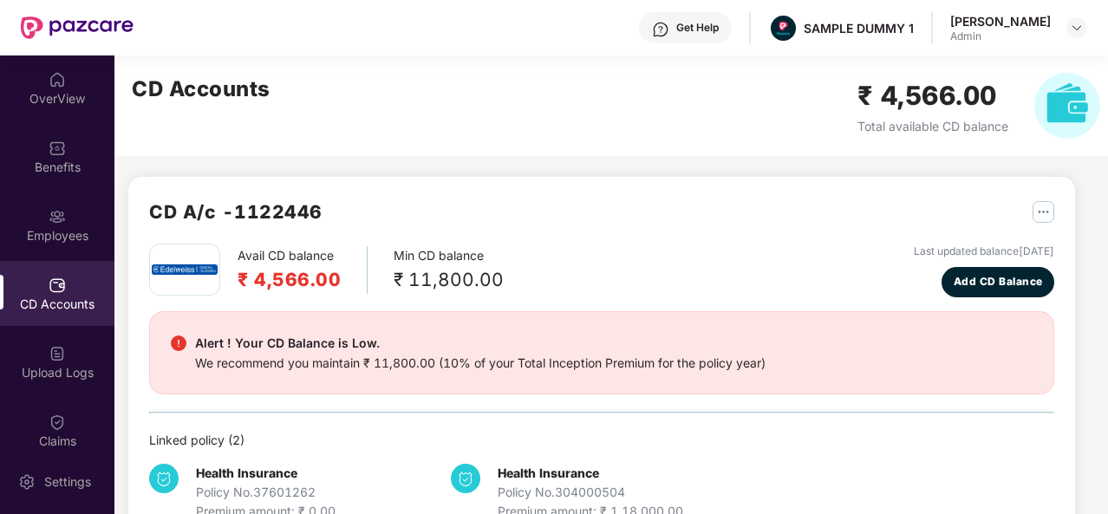
scroll to position [47, 0]
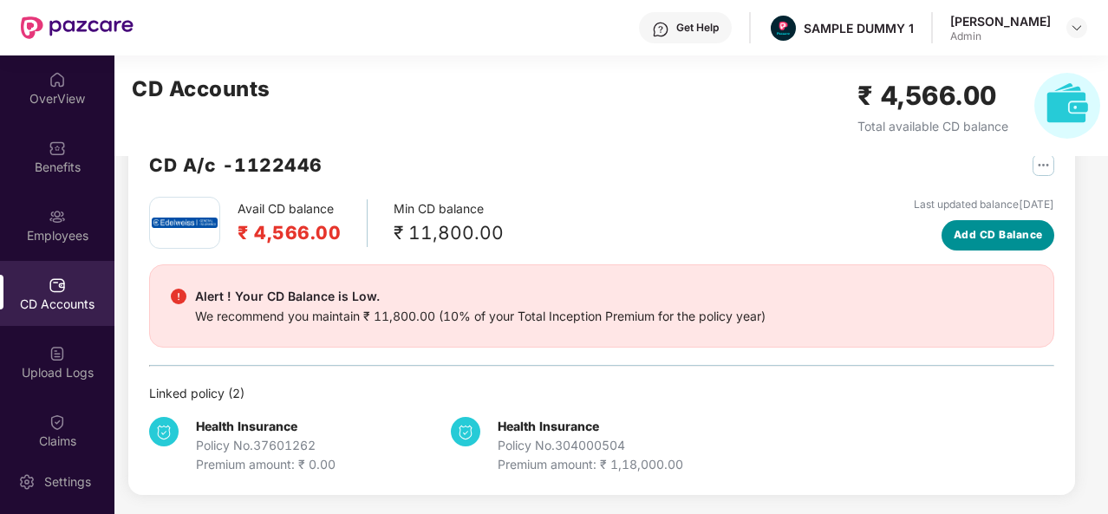
click at [988, 239] on span "Add CD Balance" at bounding box center [998, 235] width 89 height 16
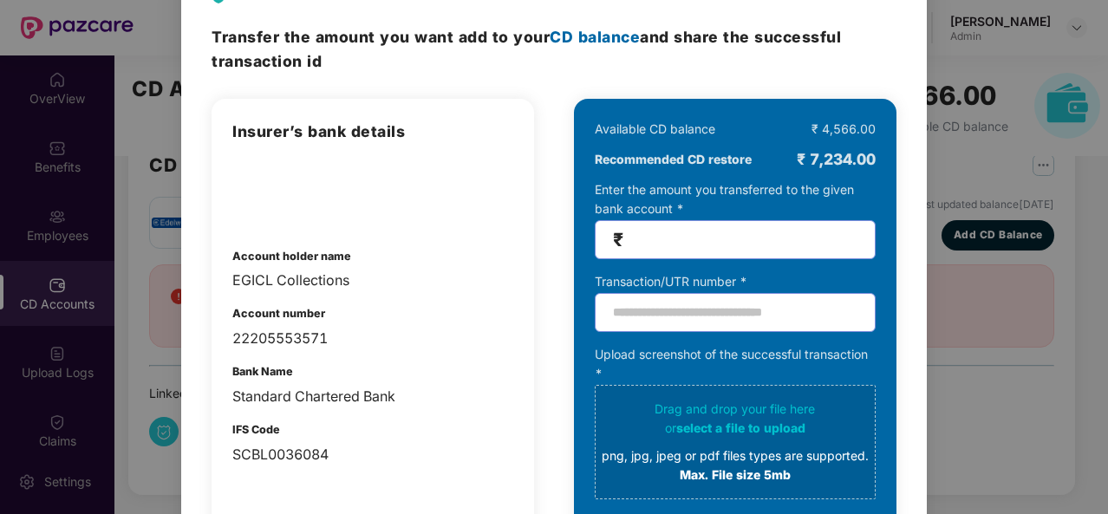
scroll to position [0, 0]
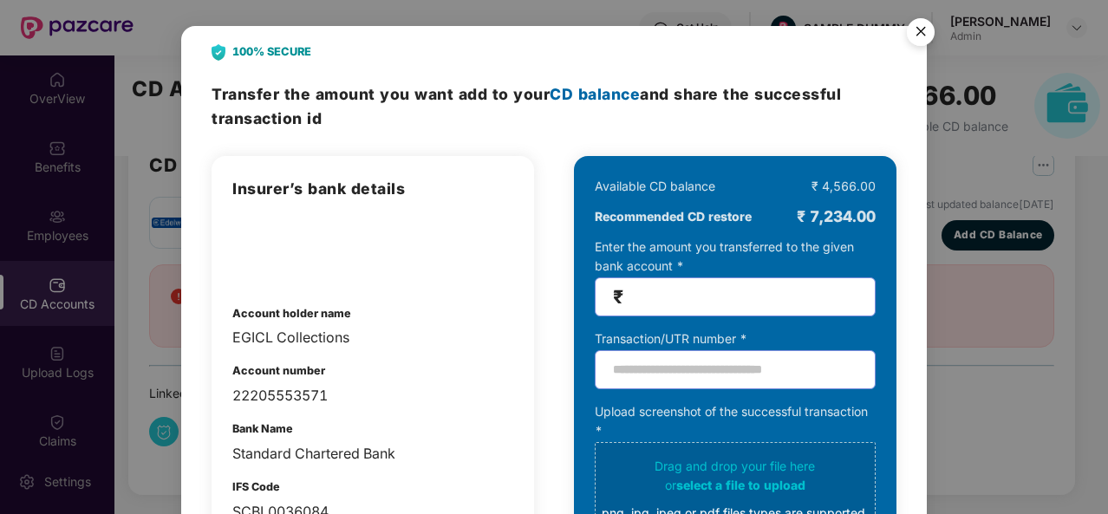
click at [915, 32] on img "Close" at bounding box center [920, 34] width 49 height 49
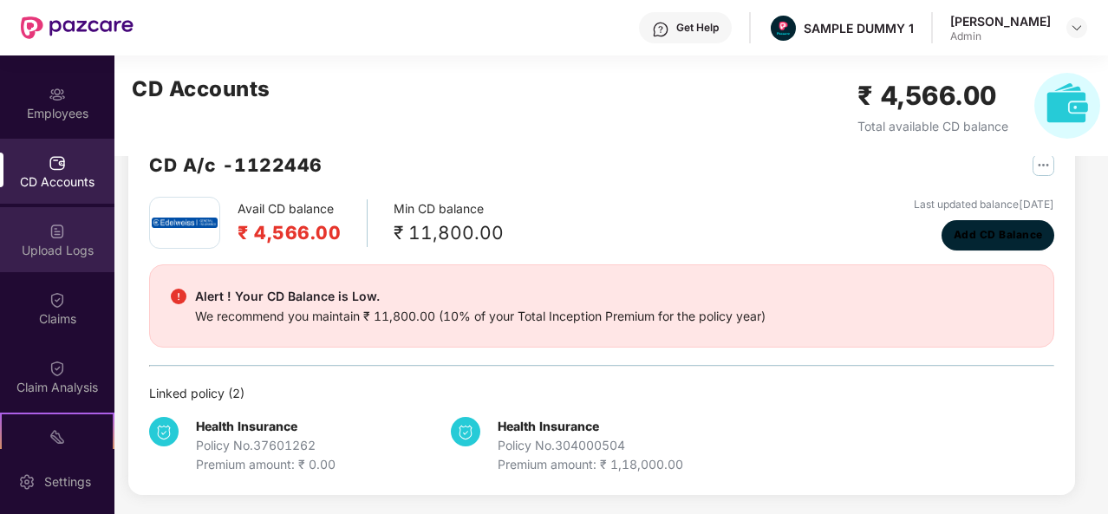
scroll to position [194, 0]
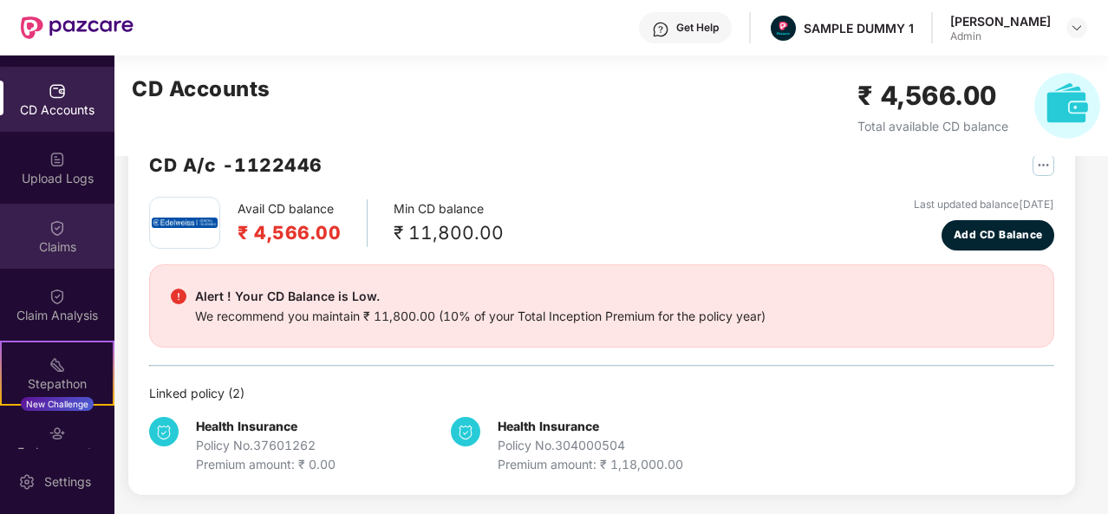
click at [55, 240] on div "Claims" at bounding box center [57, 246] width 114 height 17
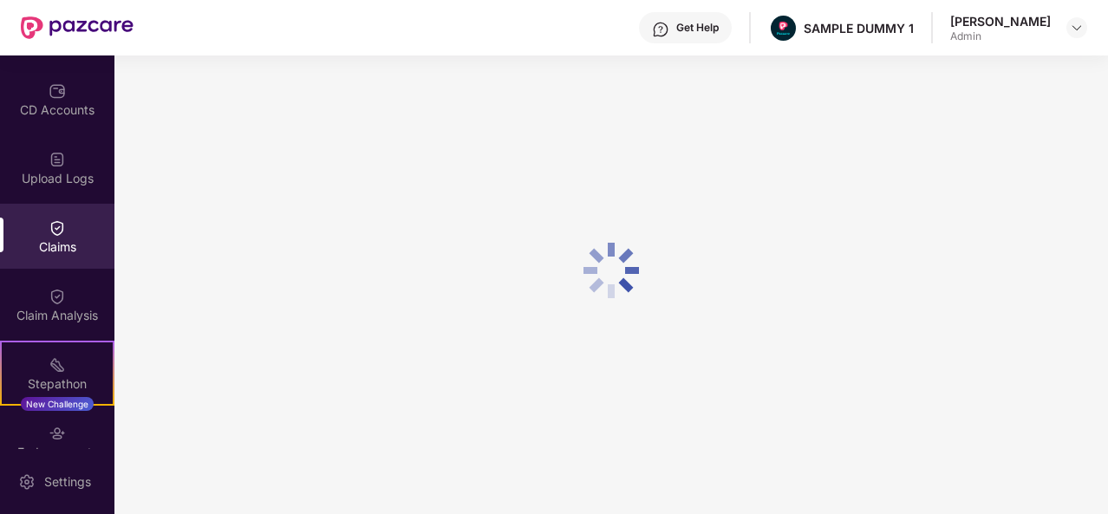
scroll to position [0, 0]
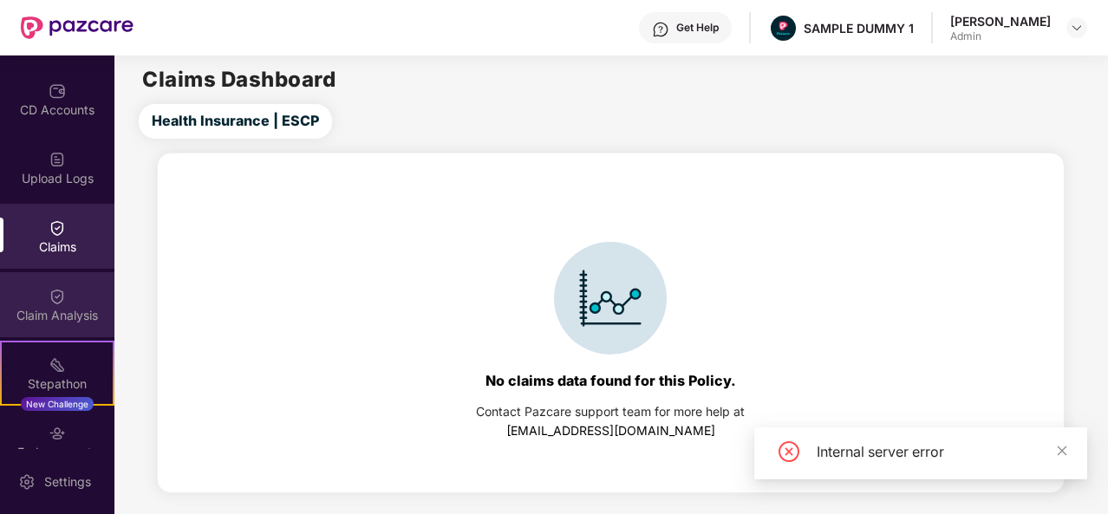
click at [57, 316] on div "Claim Analysis" at bounding box center [57, 315] width 114 height 17
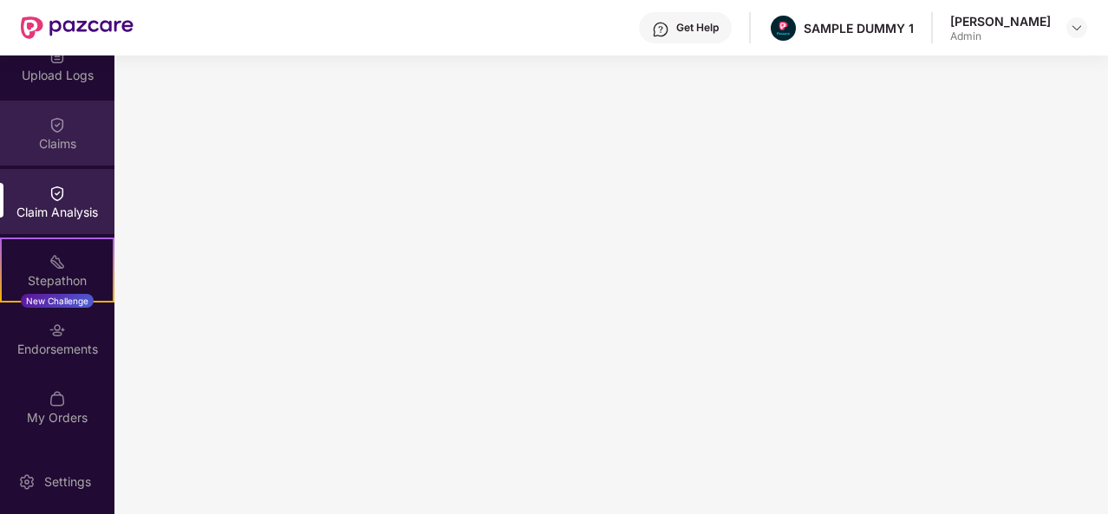
scroll to position [296, 0]
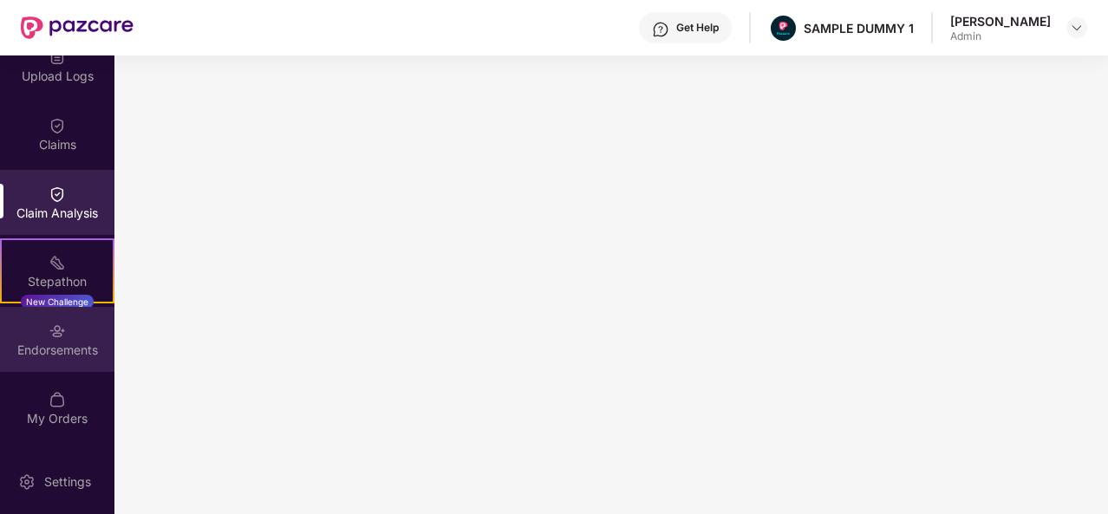
click at [74, 345] on div "Endorsements" at bounding box center [57, 350] width 114 height 17
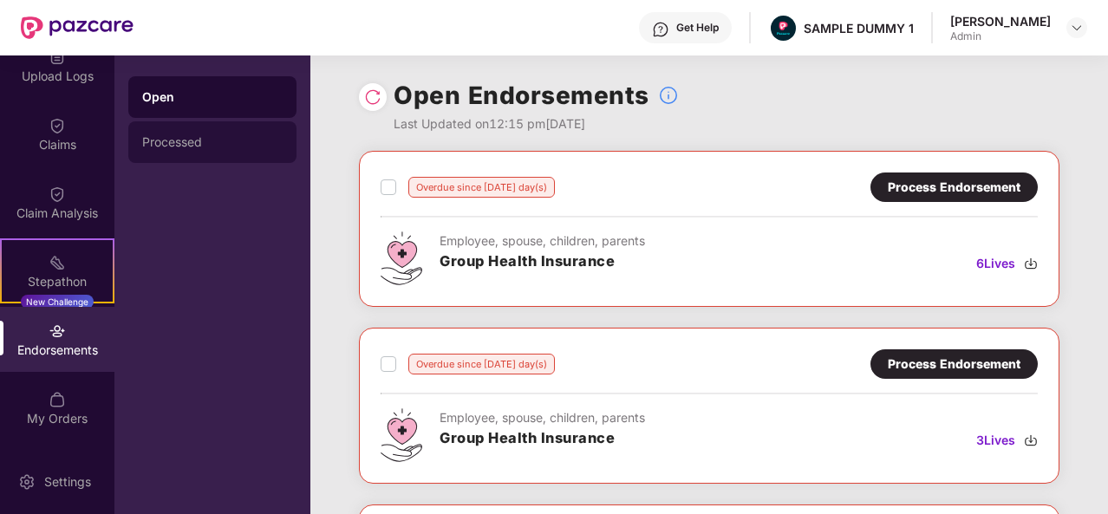
click at [225, 136] on div "Processed" at bounding box center [212, 142] width 140 height 14
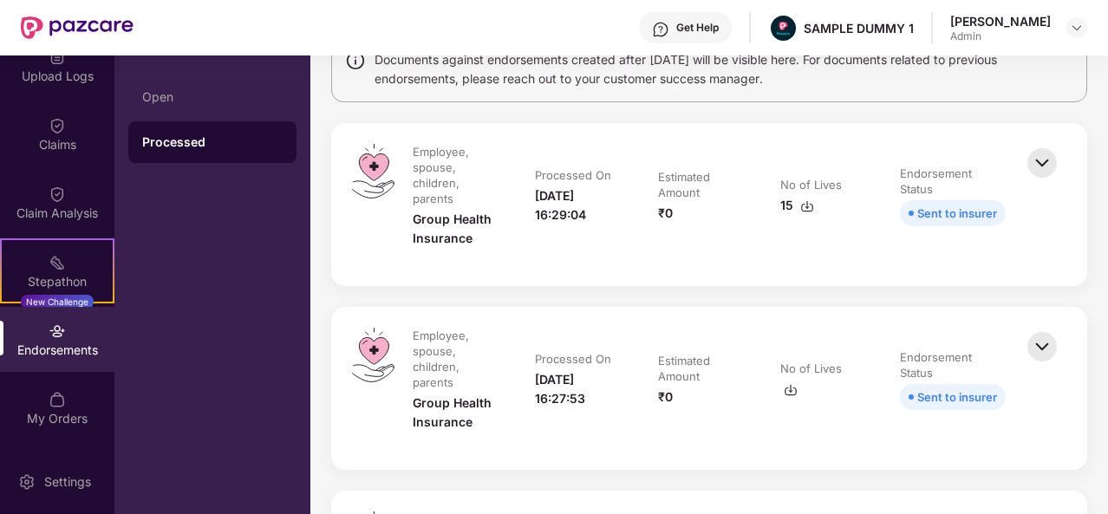
scroll to position [158, 0]
click at [1044, 162] on img at bounding box center [1042, 162] width 38 height 38
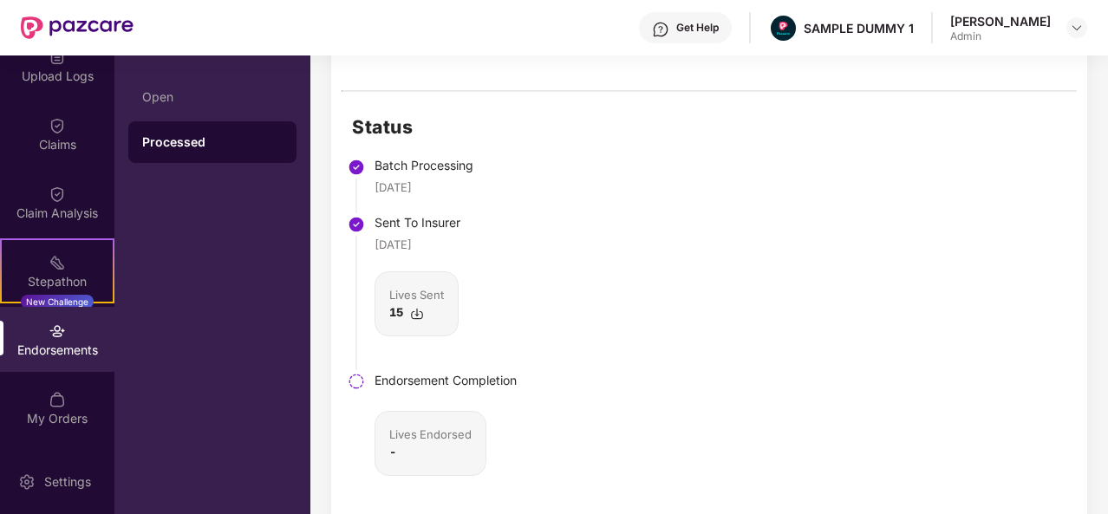
scroll to position [443, 0]
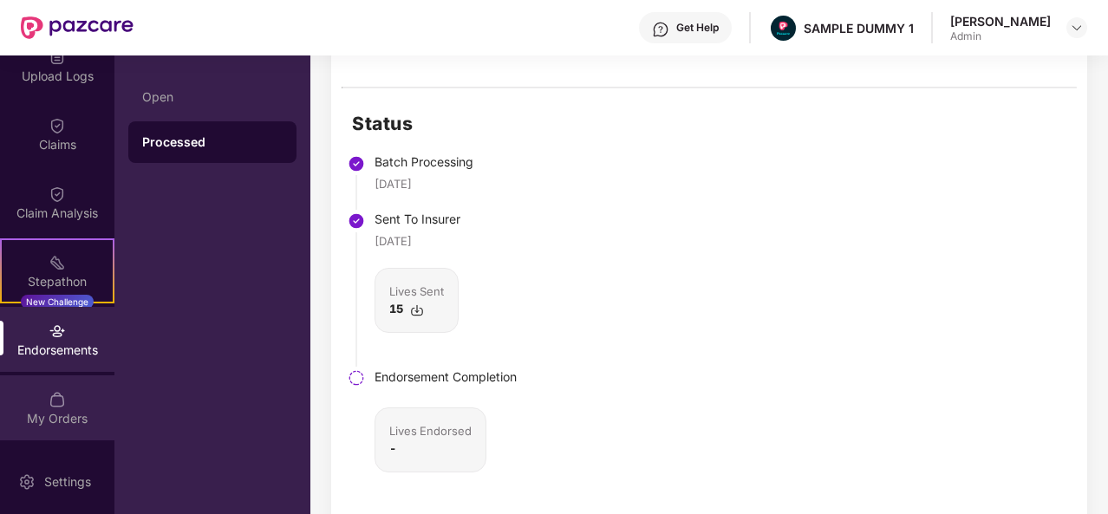
click at [63, 394] on div "My Orders" at bounding box center [57, 407] width 114 height 65
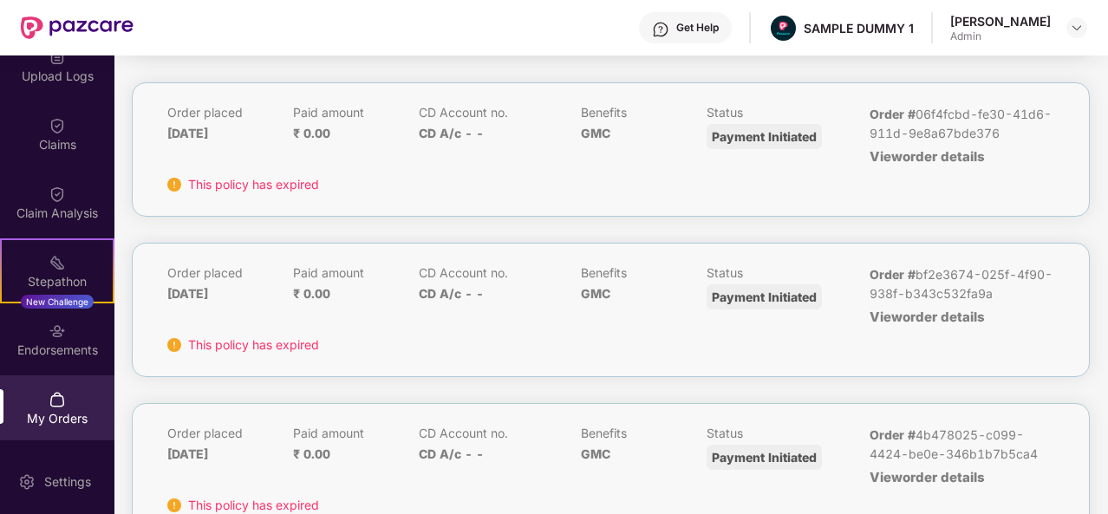
scroll to position [0, 0]
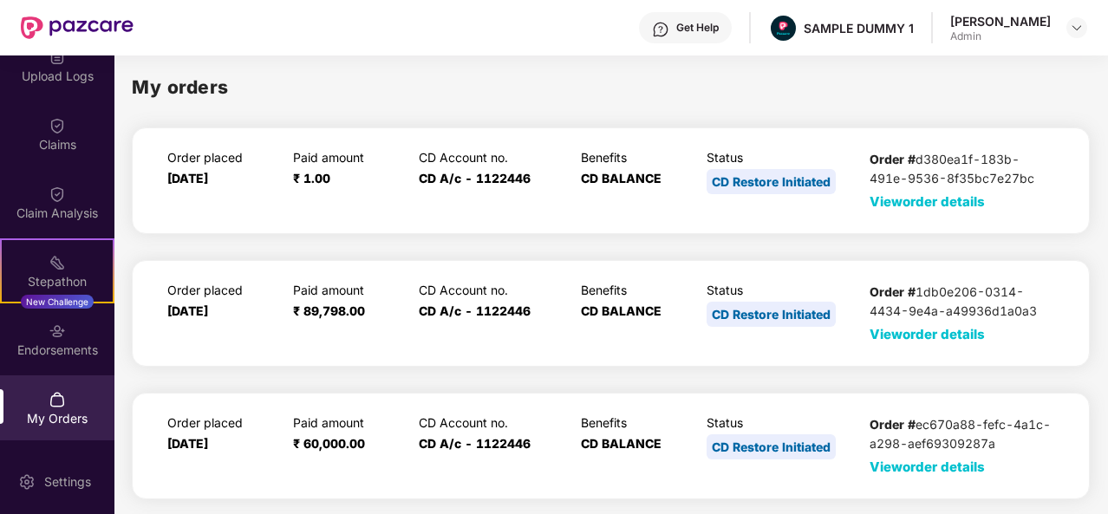
click at [915, 207] on span "View order details" at bounding box center [926, 201] width 115 height 16
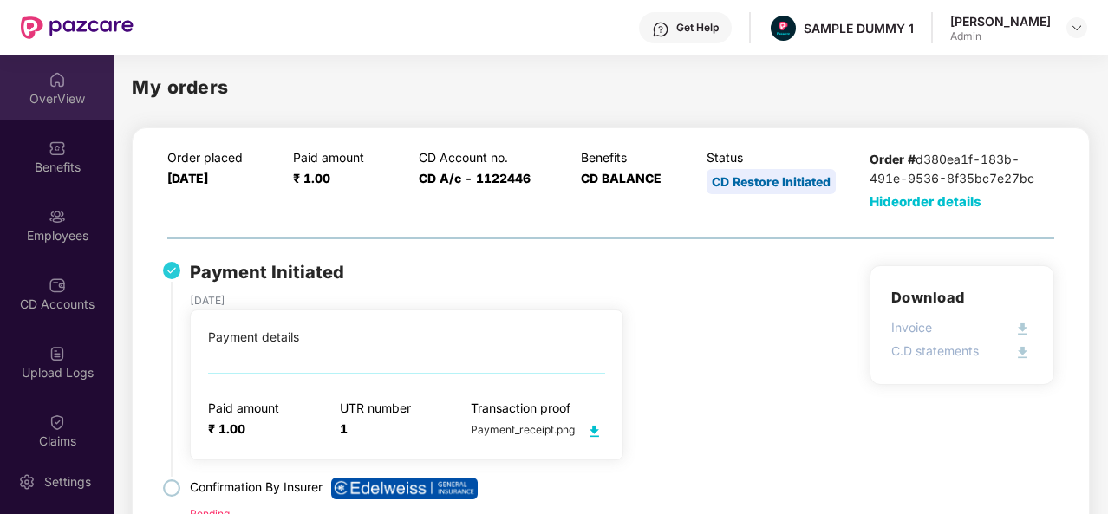
click at [49, 94] on div "OverView" at bounding box center [57, 98] width 114 height 17
